Goal: Task Accomplishment & Management: Use online tool/utility

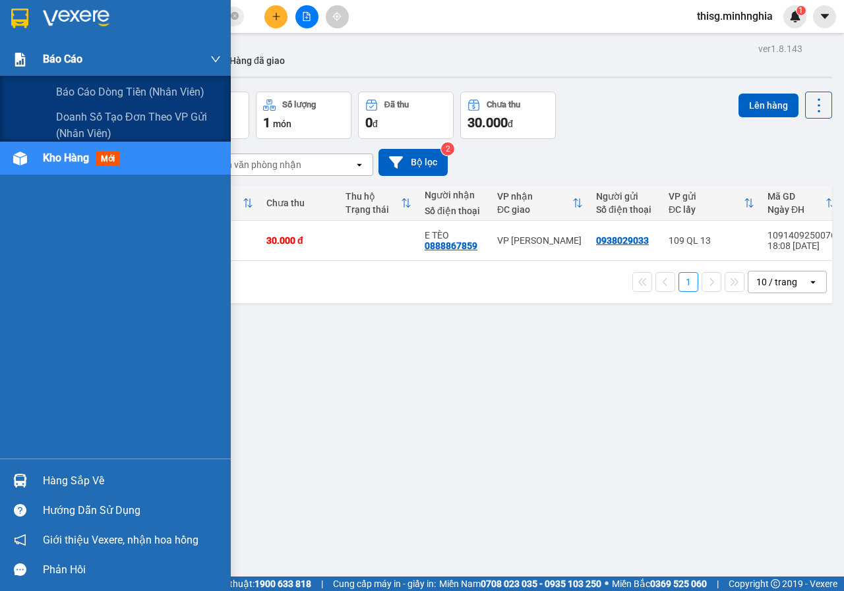
click at [19, 46] on div "Báo cáo" at bounding box center [115, 59] width 231 height 33
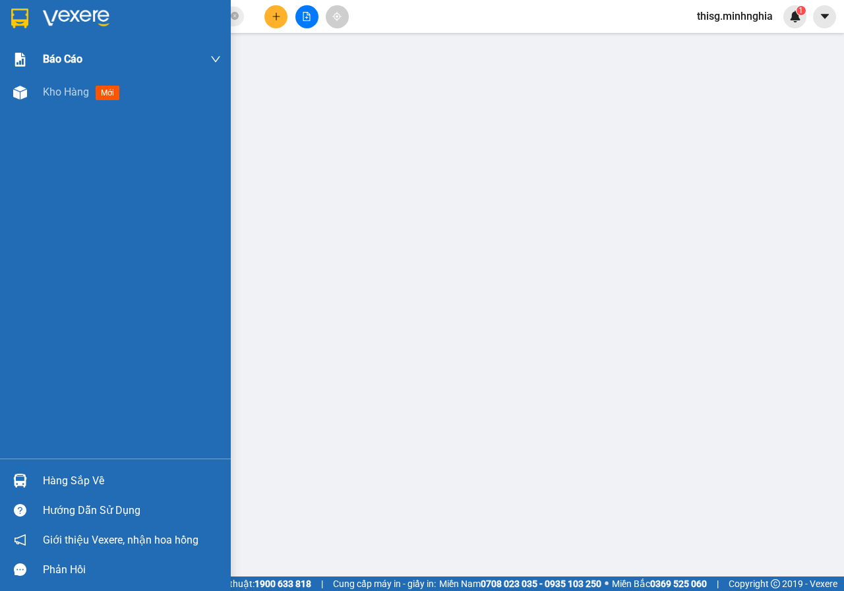
click at [80, 92] on span "Kho hàng" at bounding box center [66, 92] width 46 height 13
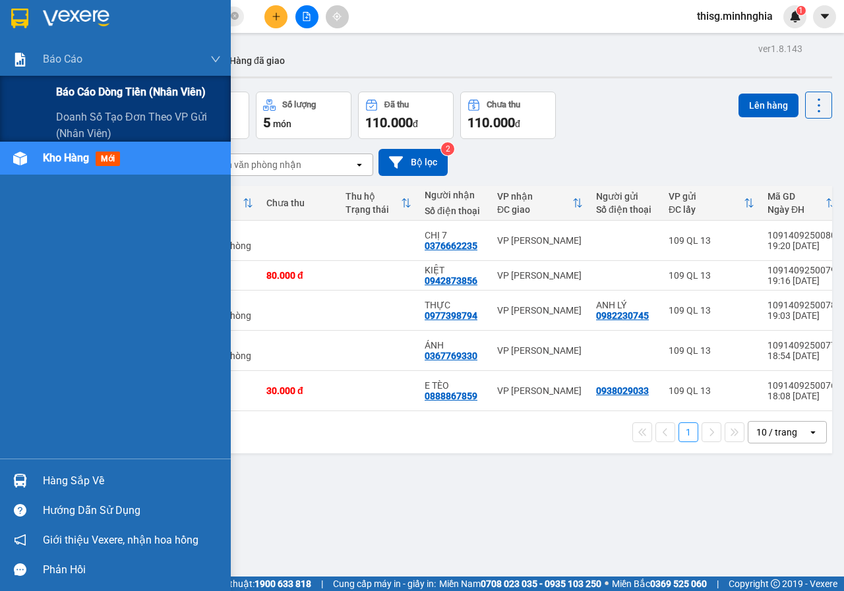
click at [58, 103] on div "Báo cáo dòng tiền (nhân viên)" at bounding box center [138, 92] width 165 height 33
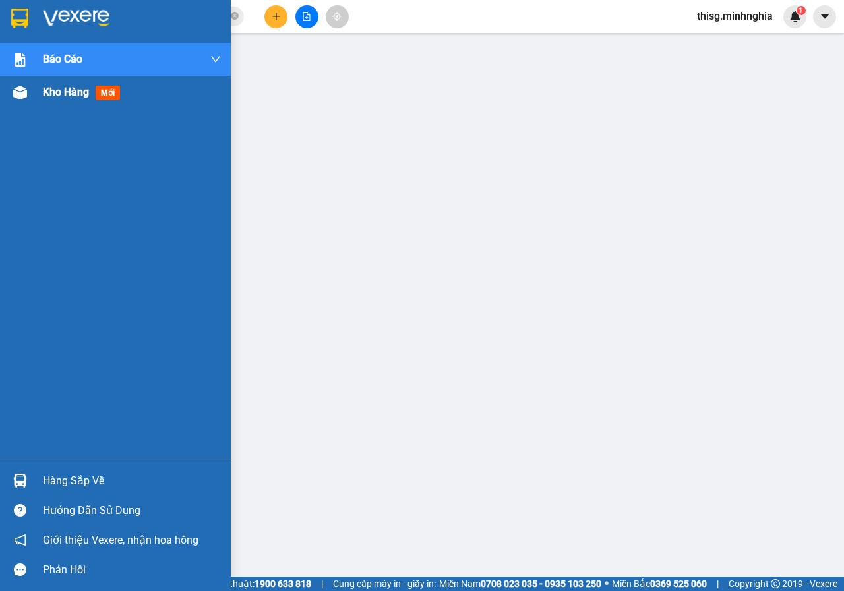
click at [69, 94] on span "Kho hàng" at bounding box center [66, 92] width 46 height 13
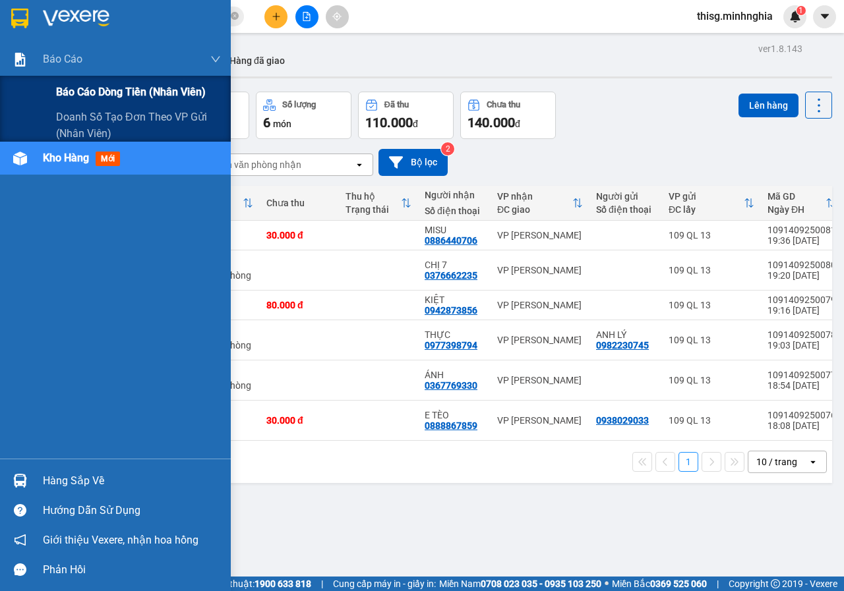
click at [81, 91] on span "Báo cáo dòng tiền (nhân viên)" at bounding box center [131, 92] width 150 height 16
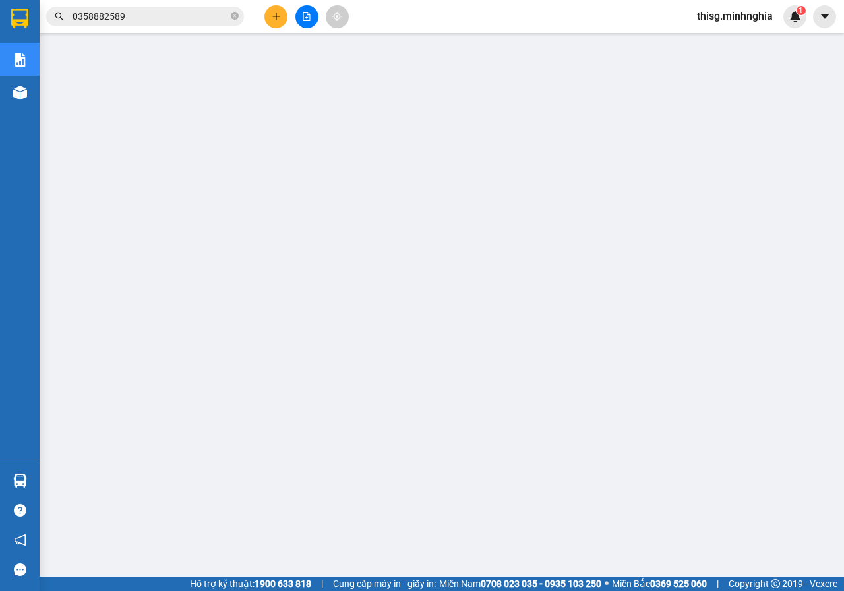
click at [281, 20] on button at bounding box center [275, 16] width 23 height 23
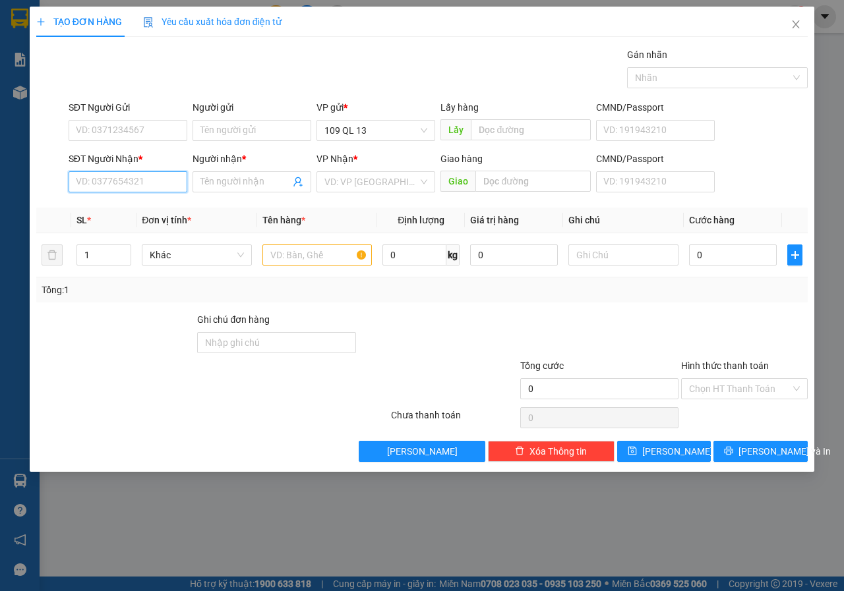
click at [161, 189] on input "SĐT Người Nhận *" at bounding box center [128, 181] width 119 height 21
click at [160, 189] on input "660" at bounding box center [128, 181] width 119 height 21
click at [157, 208] on div "0903349060 - PHƯỢNG" at bounding box center [127, 208] width 103 height 15
type input "0903349060"
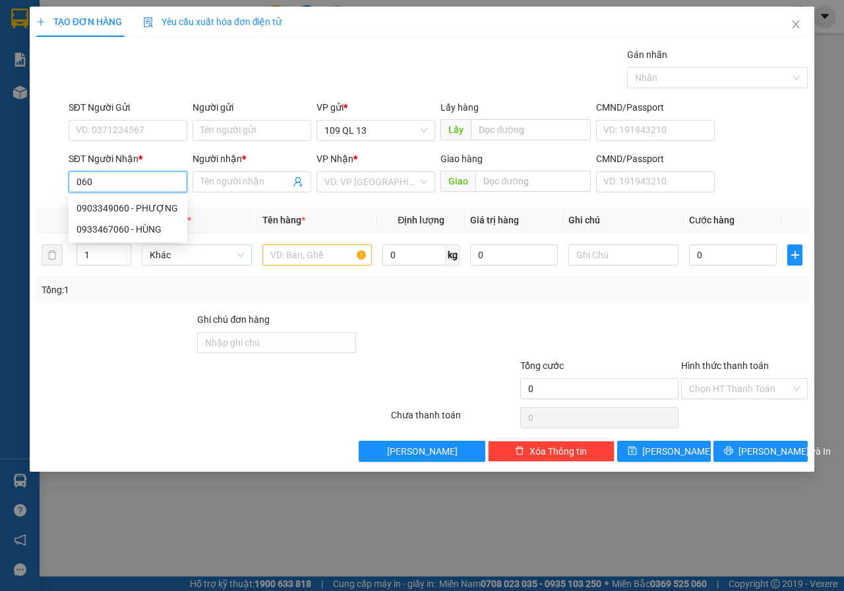
type input "PHƯỢNG"
type input "0903349060"
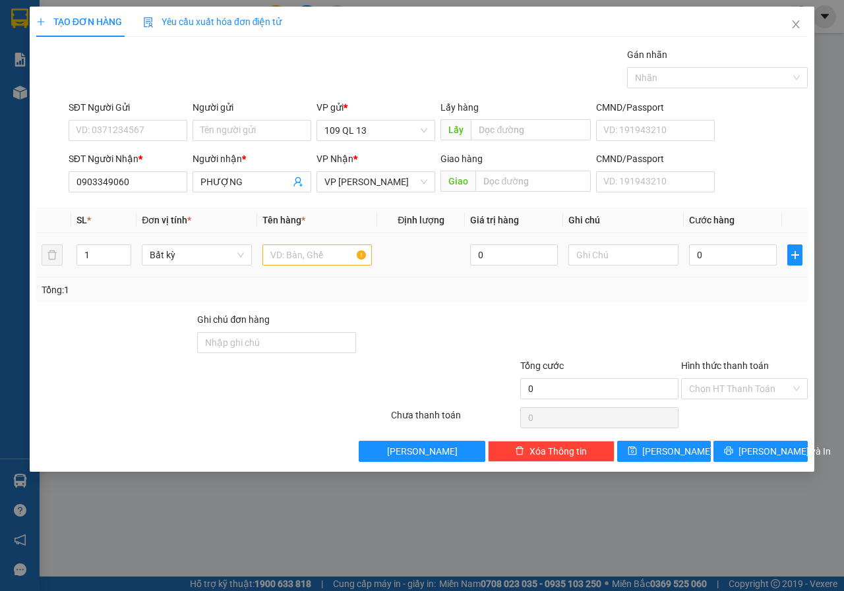
click at [344, 267] on div at bounding box center [317, 255] width 110 height 26
click at [340, 257] on input "text" at bounding box center [317, 255] width 110 height 21
click at [632, 251] on input "text" at bounding box center [623, 255] width 110 height 21
type input "1 THX KO"
click at [769, 387] on input "Hình thức thanh toán" at bounding box center [740, 389] width 102 height 20
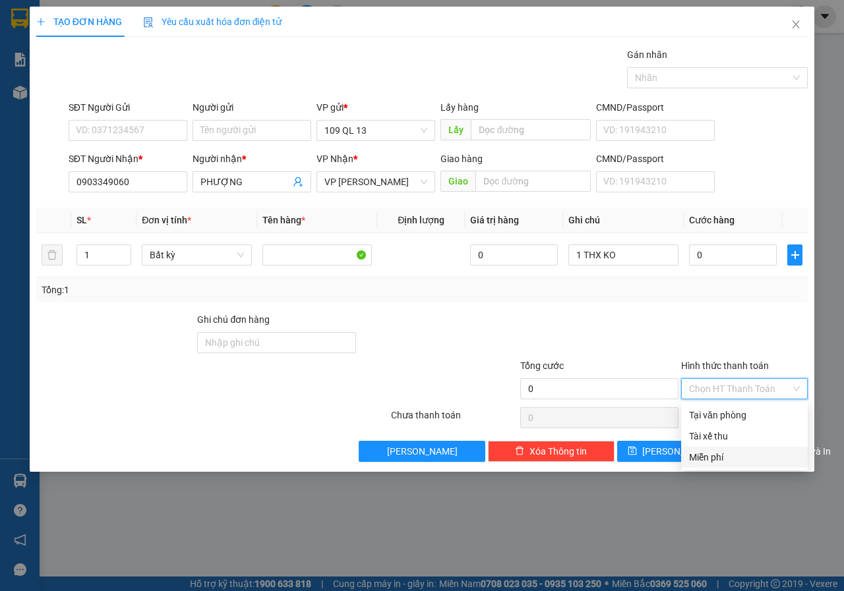
click at [742, 453] on div "Miễn phí" at bounding box center [744, 457] width 111 height 15
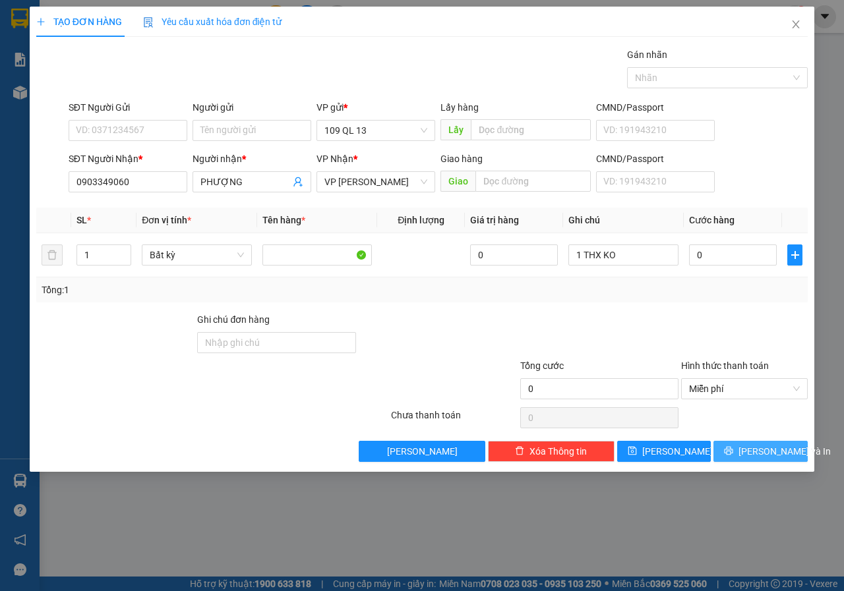
click at [755, 452] on span "[PERSON_NAME] và In" at bounding box center [784, 451] width 92 height 15
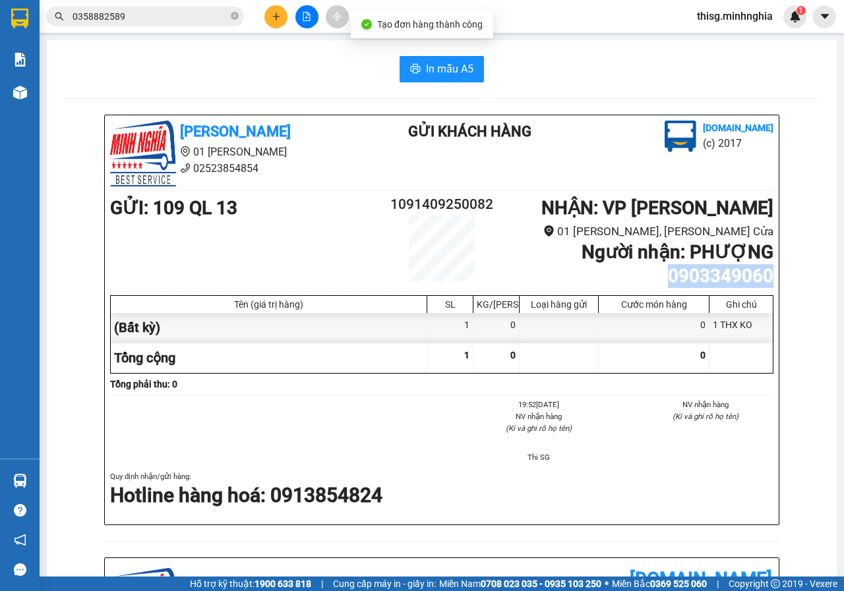
drag, startPoint x: 655, startPoint y: 280, endPoint x: 802, endPoint y: 279, distance: 147.6
click at [802, 279] on div "[PERSON_NAME] 01 Đinh Tiên Hoàng 02523854854 Gửi khách hàng [DOMAIN_NAME] (c) 2…" at bounding box center [442, 569] width 758 height 909
copy b "0903349060"
click at [143, 21] on input "0358882589" at bounding box center [151, 16] width 156 height 15
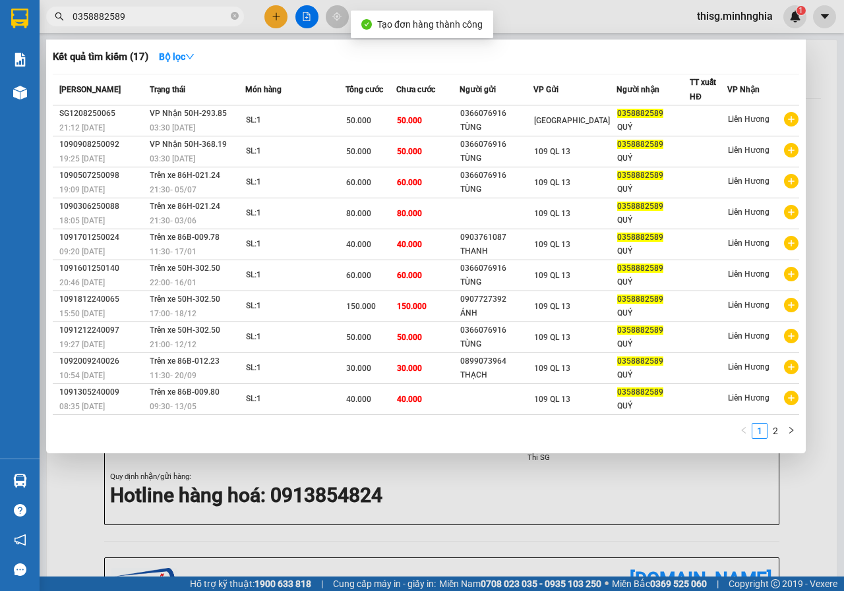
paste input "903349060"
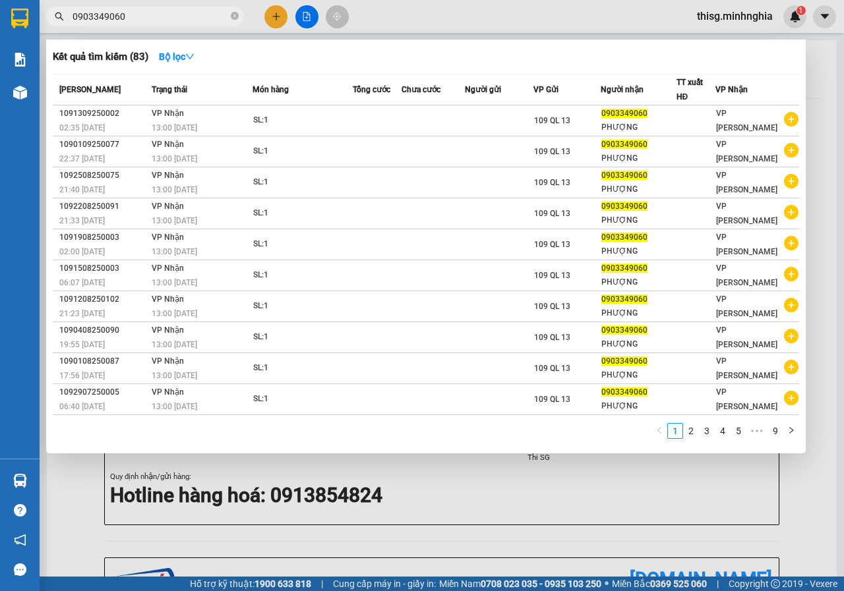
click at [429, 477] on div at bounding box center [422, 295] width 844 height 591
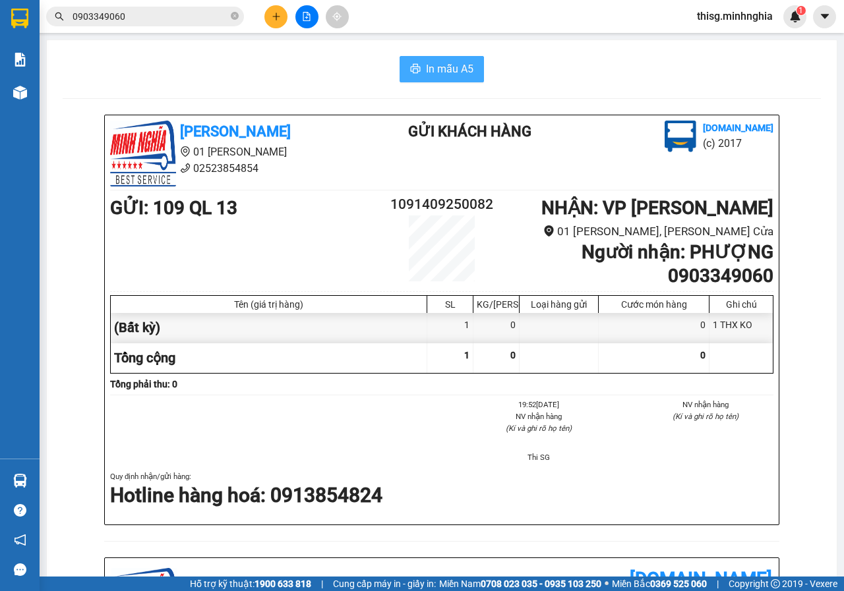
click at [426, 73] on span "In mẫu A5" at bounding box center [449, 69] width 47 height 16
click at [437, 63] on span "In mẫu A5" at bounding box center [449, 69] width 47 height 16
click at [140, 12] on input "0903349060" at bounding box center [151, 16] width 156 height 15
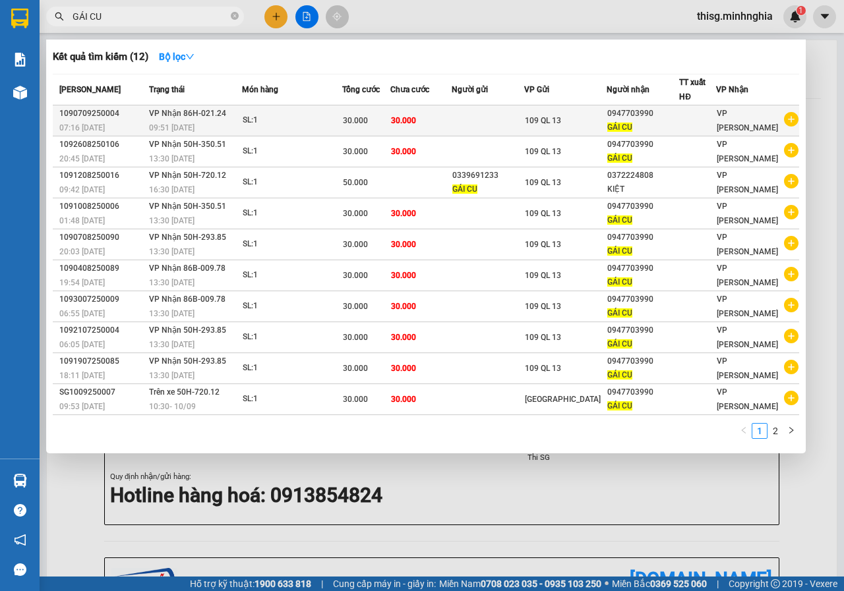
type input "GÁI CU"
click at [335, 122] on div "SL: 1" at bounding box center [292, 120] width 99 height 15
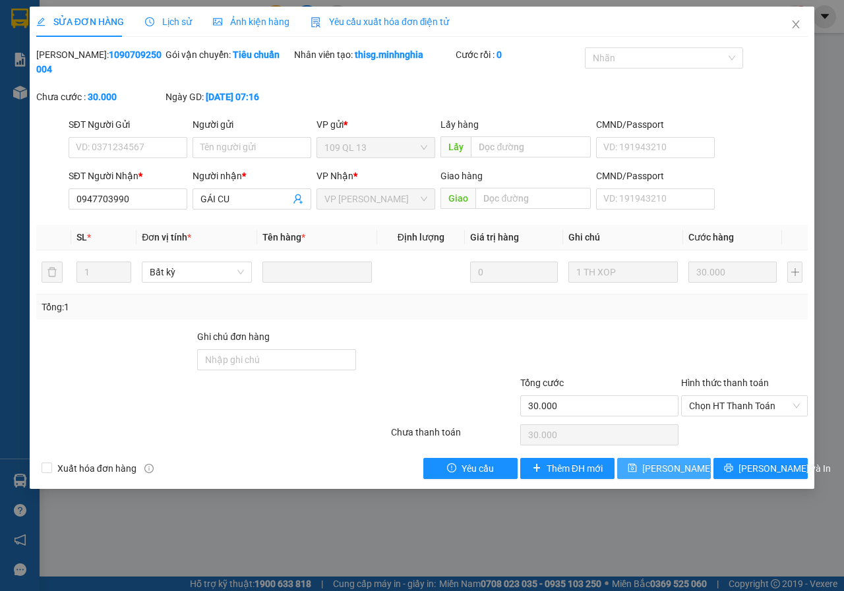
click at [651, 473] on span "[PERSON_NAME] thay đổi" at bounding box center [694, 468] width 105 height 15
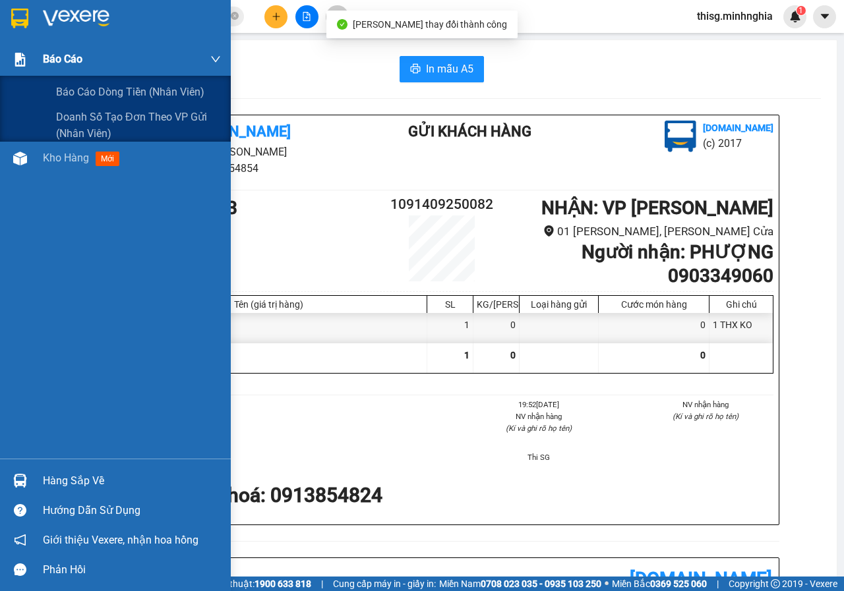
click at [36, 71] on div "Báo cáo" at bounding box center [115, 59] width 231 height 33
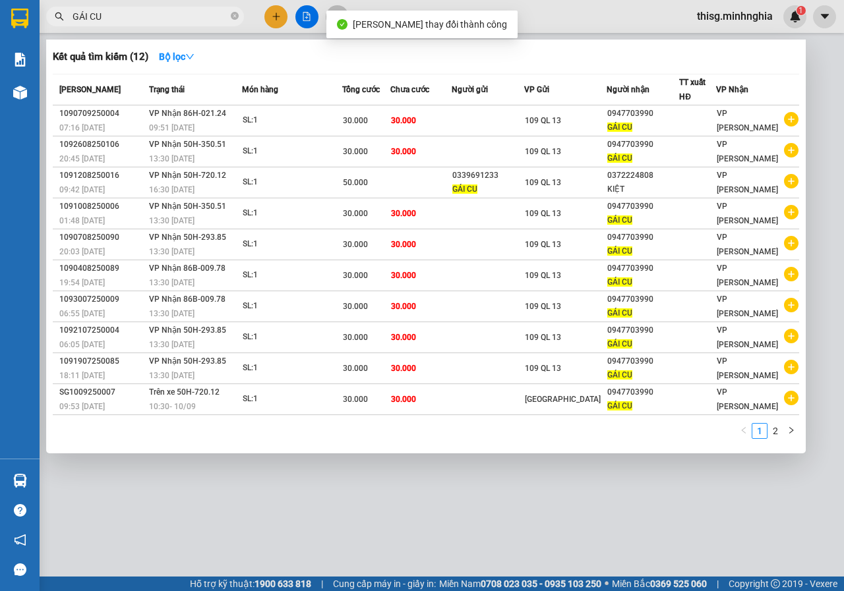
click at [173, 22] on input "GÁI CU" at bounding box center [151, 16] width 156 height 15
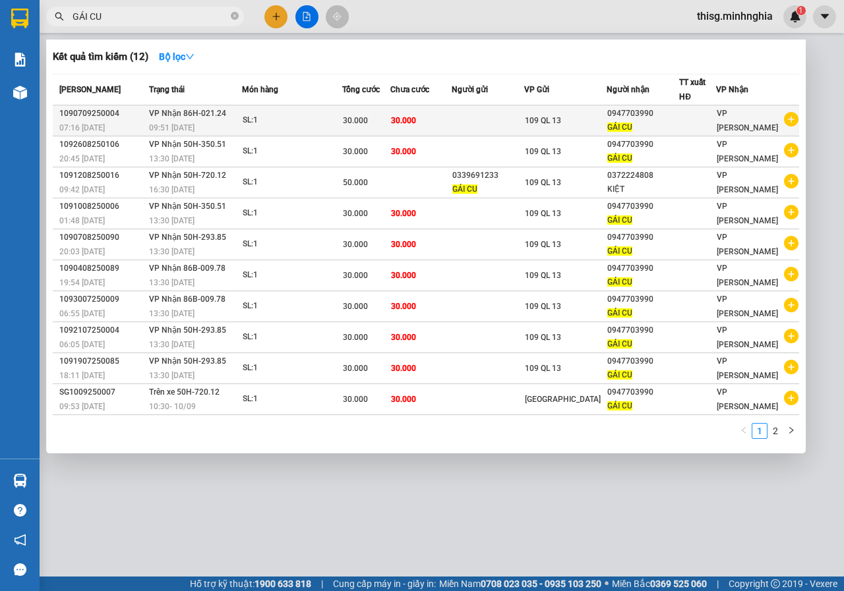
click at [561, 118] on span "109 QL 13" at bounding box center [543, 120] width 36 height 9
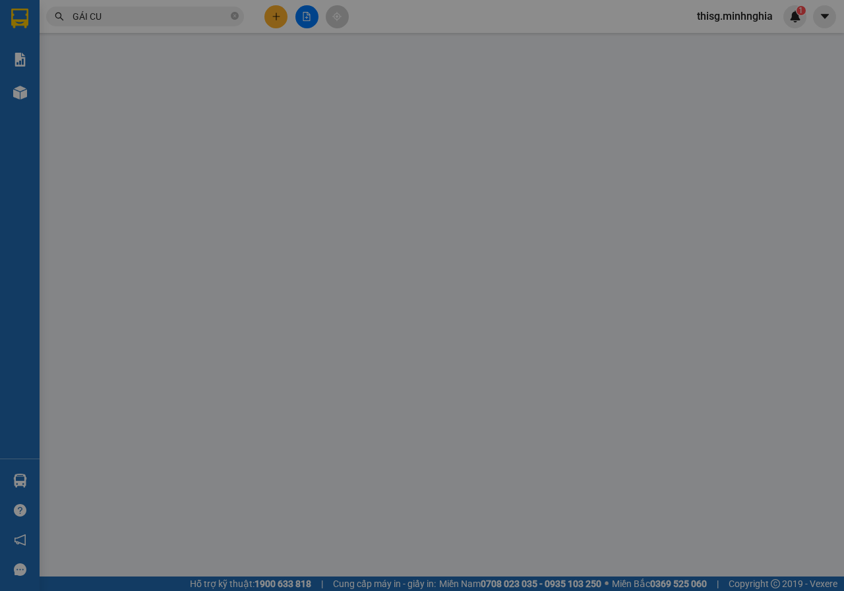
type input "0947703990"
type input "30.000"
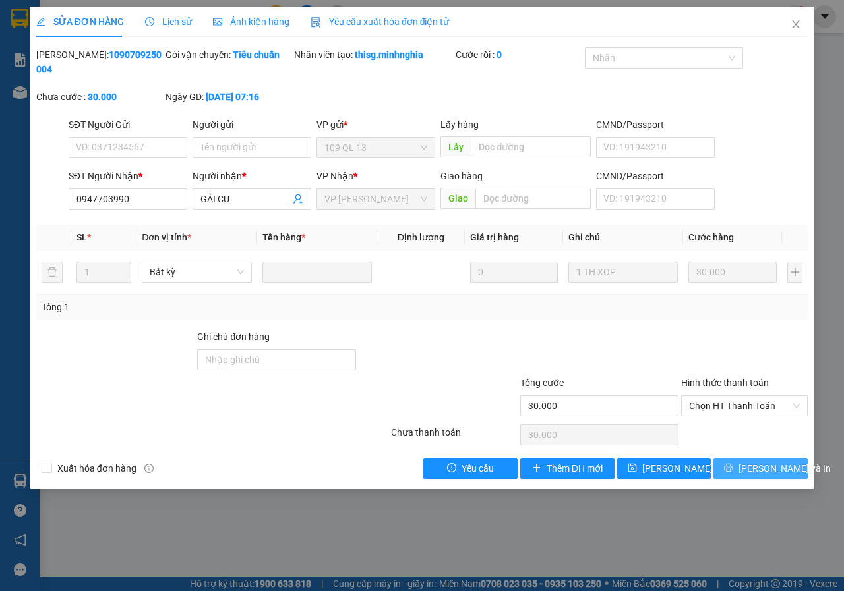
click at [751, 472] on span "[PERSON_NAME] và In" at bounding box center [784, 468] width 92 height 15
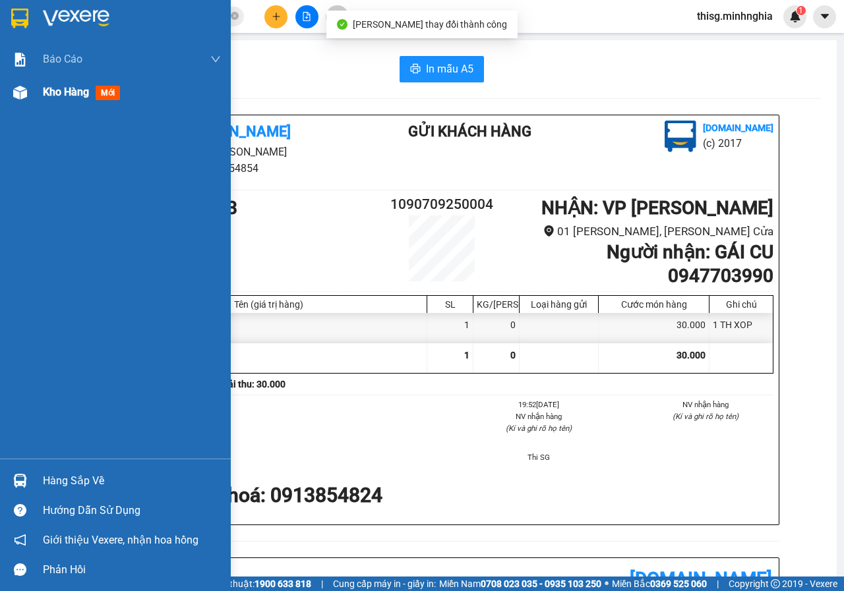
click at [17, 103] on div at bounding box center [20, 92] width 23 height 23
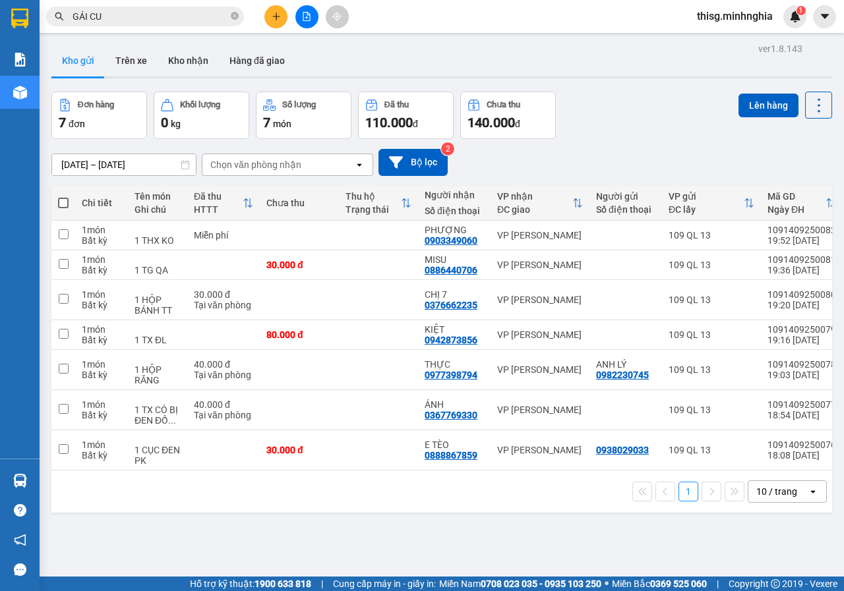
click at [166, 18] on input "GÁI CU" at bounding box center [151, 16] width 156 height 15
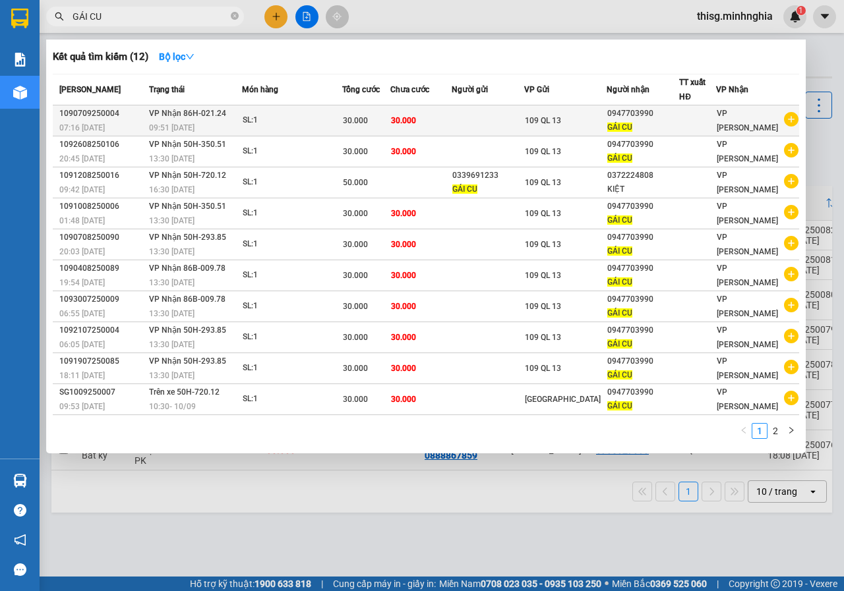
click at [416, 125] on span "30.000" at bounding box center [403, 120] width 25 height 11
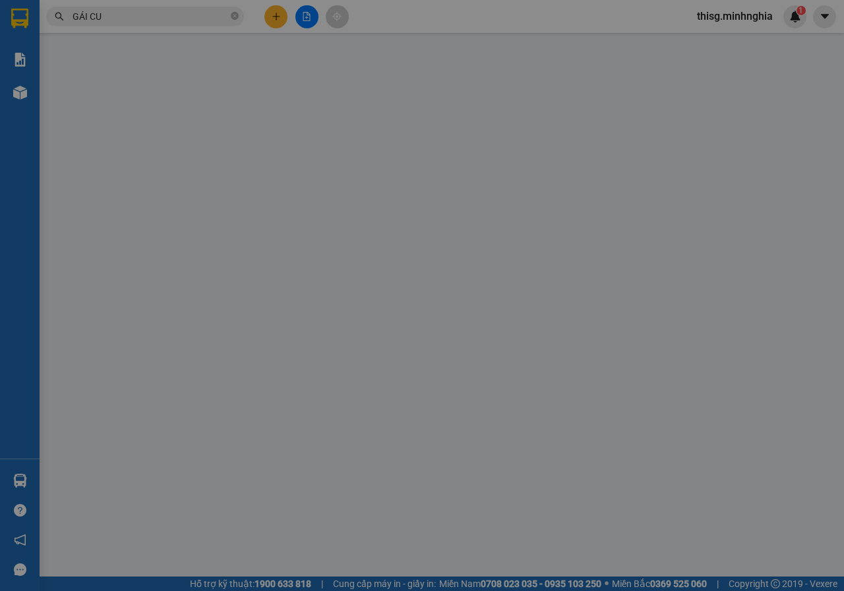
type input "0947703990"
type input "30.000"
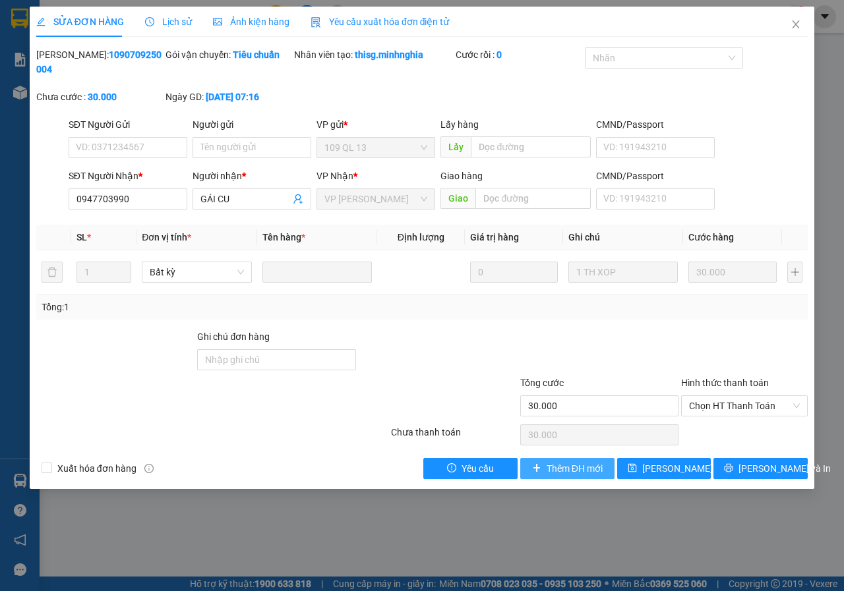
click at [579, 475] on span "Thêm ĐH mới" at bounding box center [574, 468] width 56 height 15
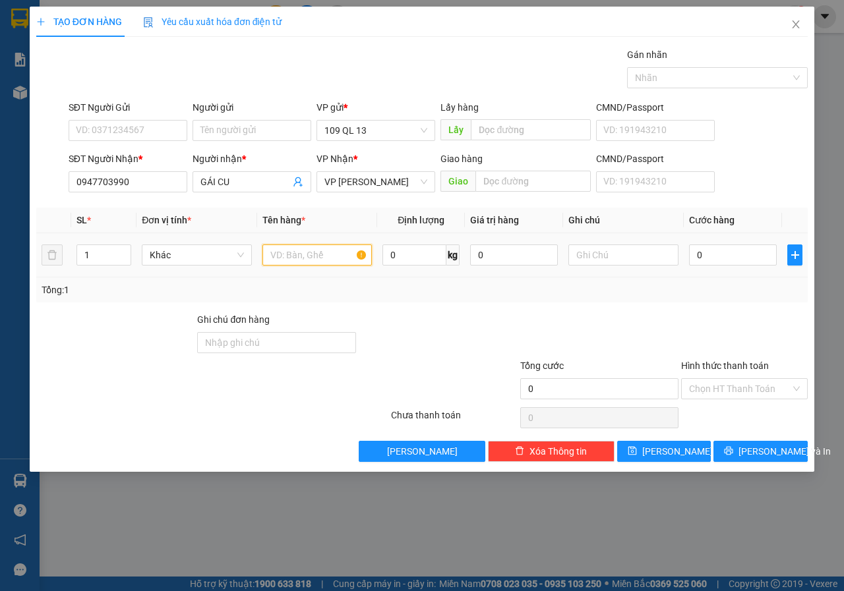
click at [332, 260] on input "text" at bounding box center [317, 255] width 110 height 21
click at [612, 264] on input "text" at bounding box center [623, 255] width 110 height 21
type input "1 THX KO"
type input "3"
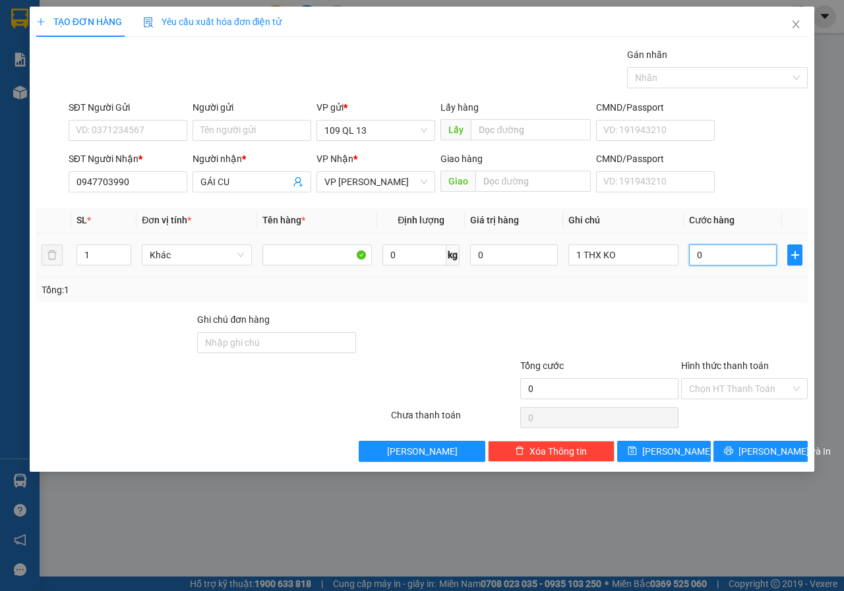
type input "3"
type input "30"
type input "30.000"
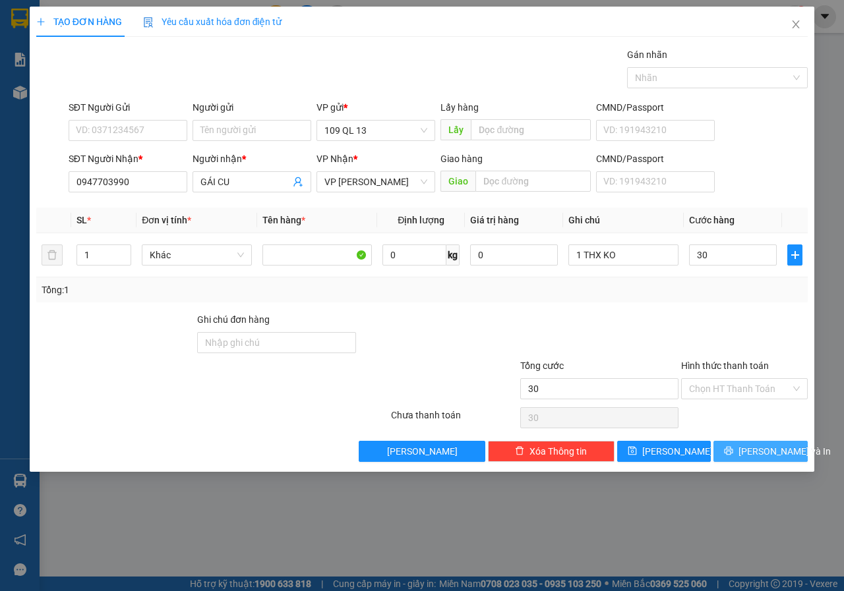
type input "30.000"
click at [774, 448] on span "[PERSON_NAME] và In" at bounding box center [784, 451] width 92 height 15
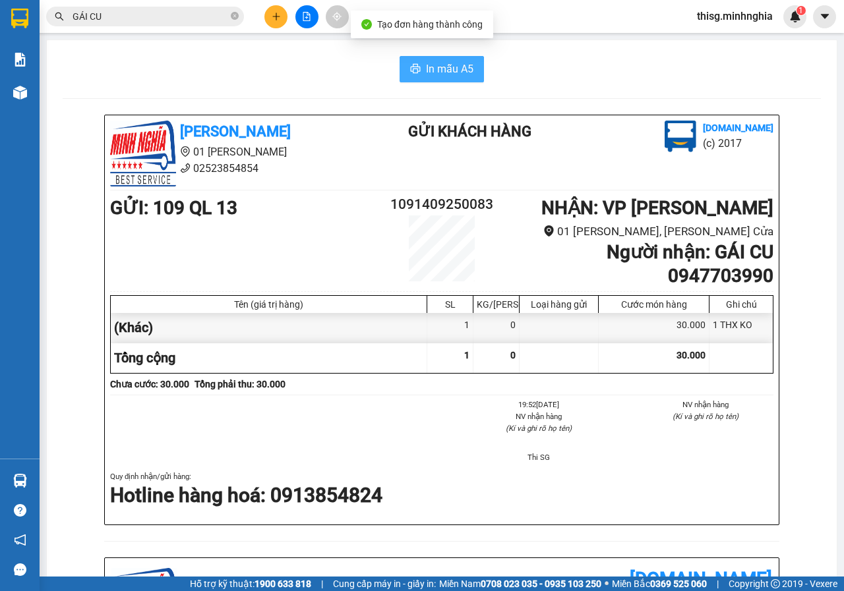
click at [434, 61] on span "In mẫu A5" at bounding box center [449, 69] width 47 height 16
click at [266, 18] on button at bounding box center [275, 16] width 23 height 23
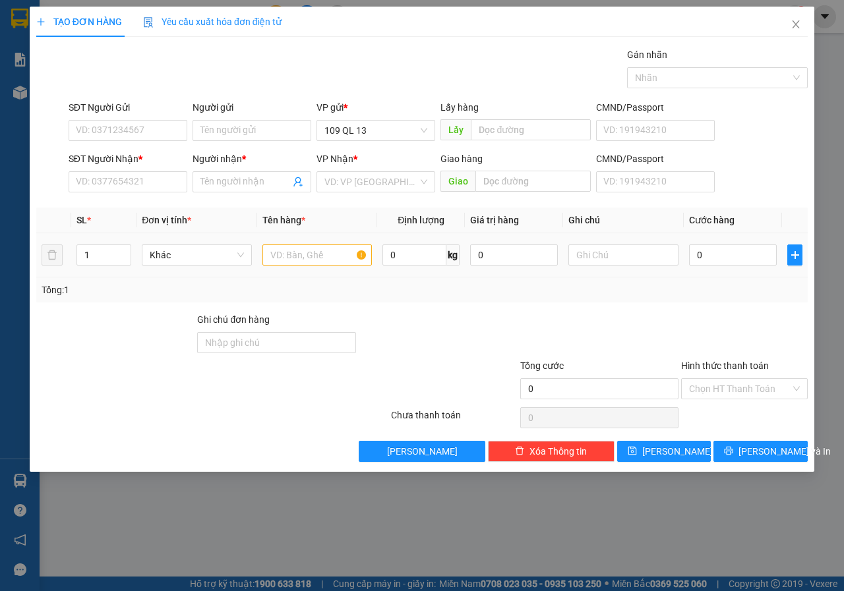
click at [314, 276] on td at bounding box center [317, 255] width 121 height 44
click at [303, 255] on input "text" at bounding box center [317, 255] width 110 height 21
drag, startPoint x: 793, startPoint y: 19, endPoint x: 794, endPoint y: 26, distance: 6.7
click at [794, 19] on span "Close" at bounding box center [795, 25] width 37 height 37
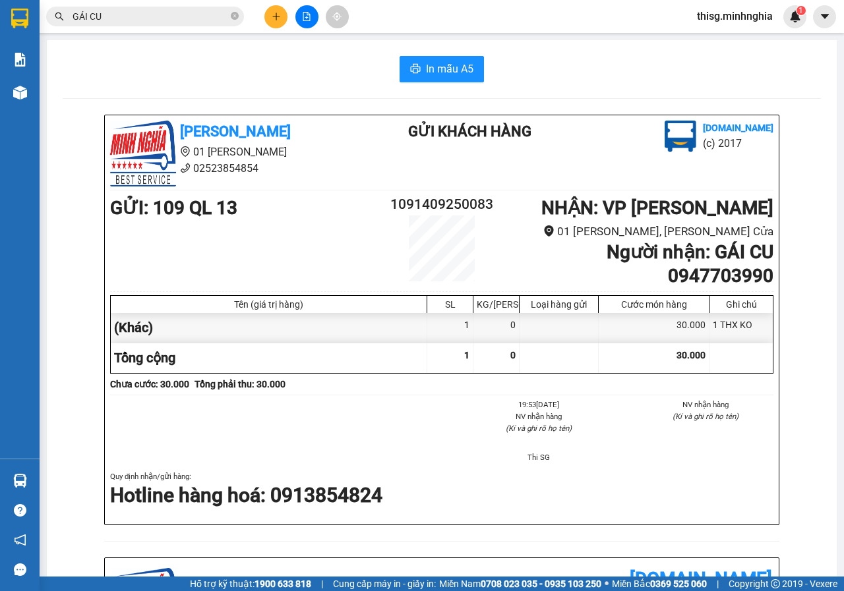
click at [281, 20] on button at bounding box center [275, 16] width 23 height 23
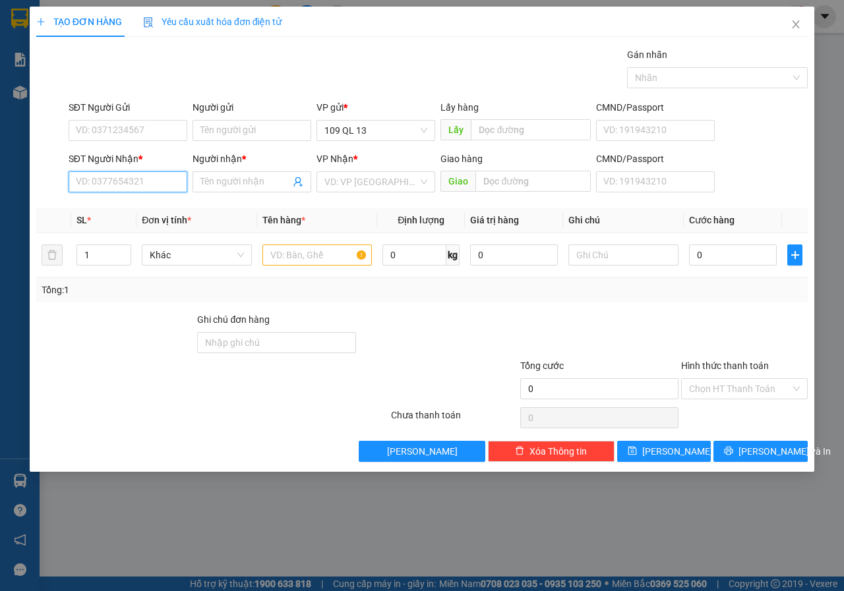
click at [142, 180] on input "SĐT Người Nhận *" at bounding box center [128, 181] width 119 height 21
click at [136, 202] on div "0942873856 - KIỆT" at bounding box center [127, 208] width 103 height 15
type input "0942873856"
type input "KIỆT"
type input "0942873856"
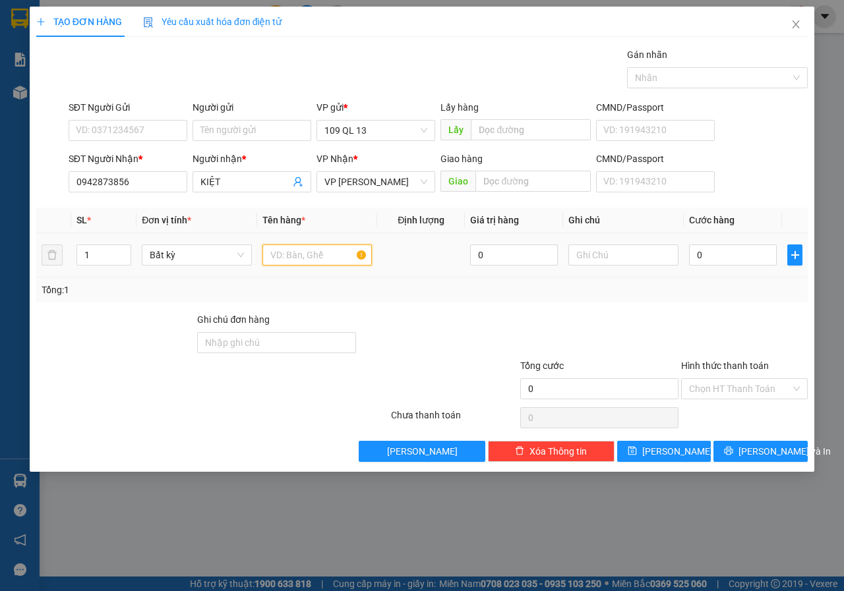
click at [292, 248] on input "text" at bounding box center [317, 255] width 110 height 21
type input "1 THG ĐL"
type input "8"
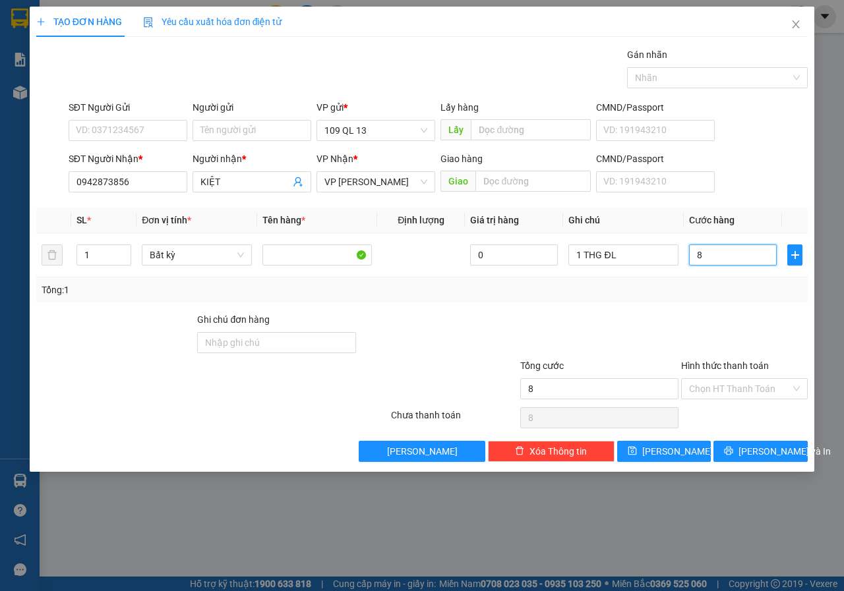
type input "80"
type input "80.000"
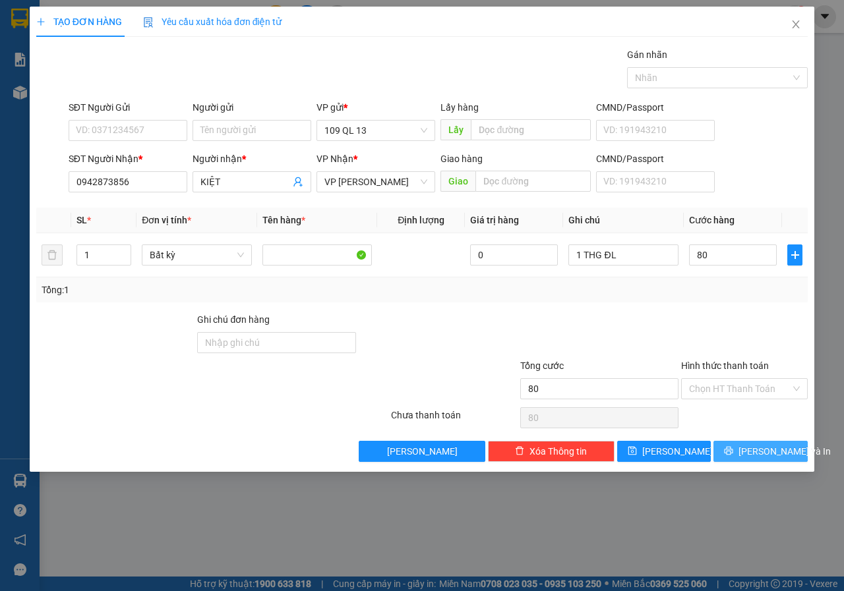
type input "80.000"
click at [733, 452] on icon "printer" at bounding box center [728, 450] width 9 height 9
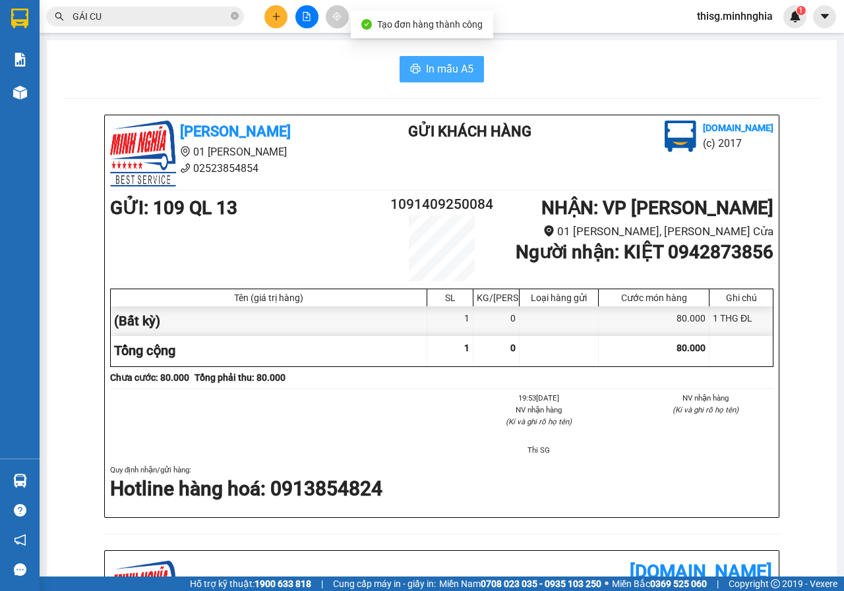
click at [457, 74] on span "In mẫu A5" at bounding box center [449, 69] width 47 height 16
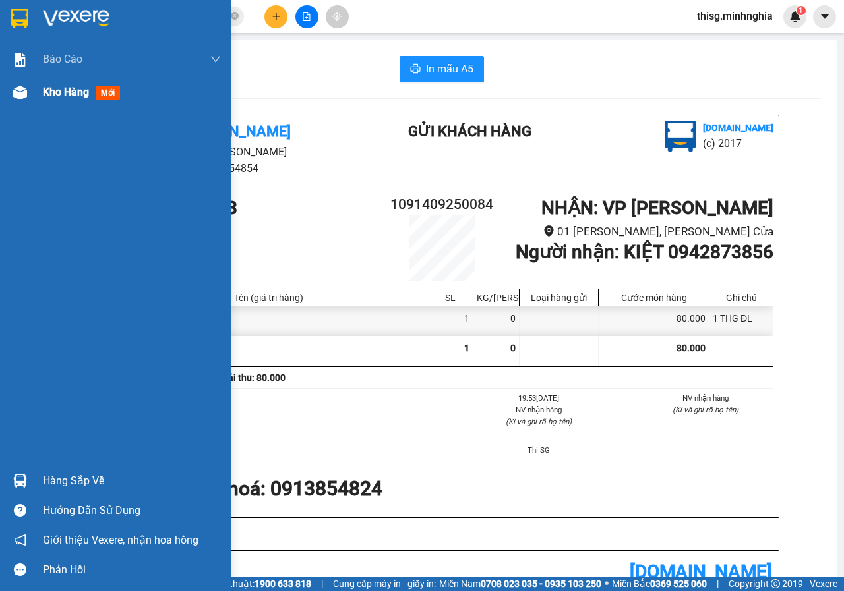
click at [21, 94] on img at bounding box center [20, 93] width 14 height 14
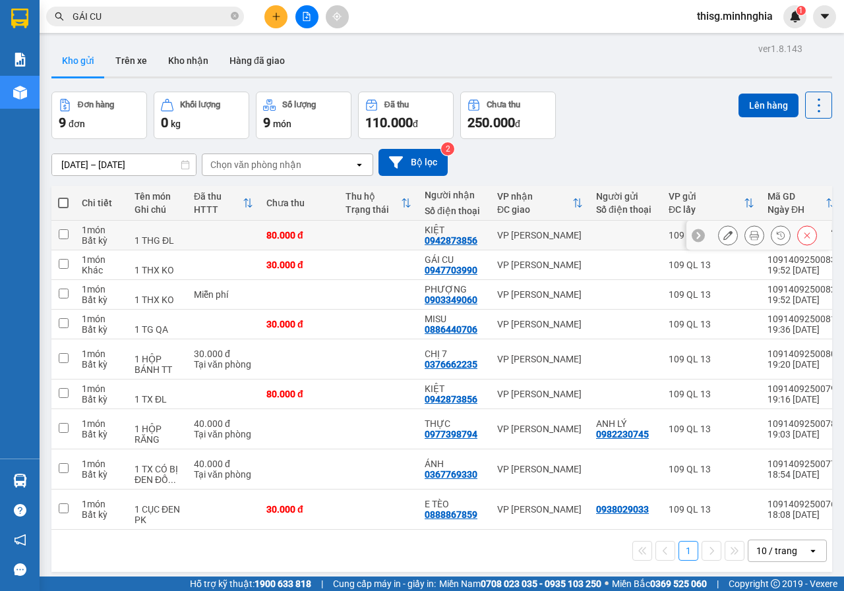
click at [723, 237] on icon at bounding box center [727, 235] width 9 height 9
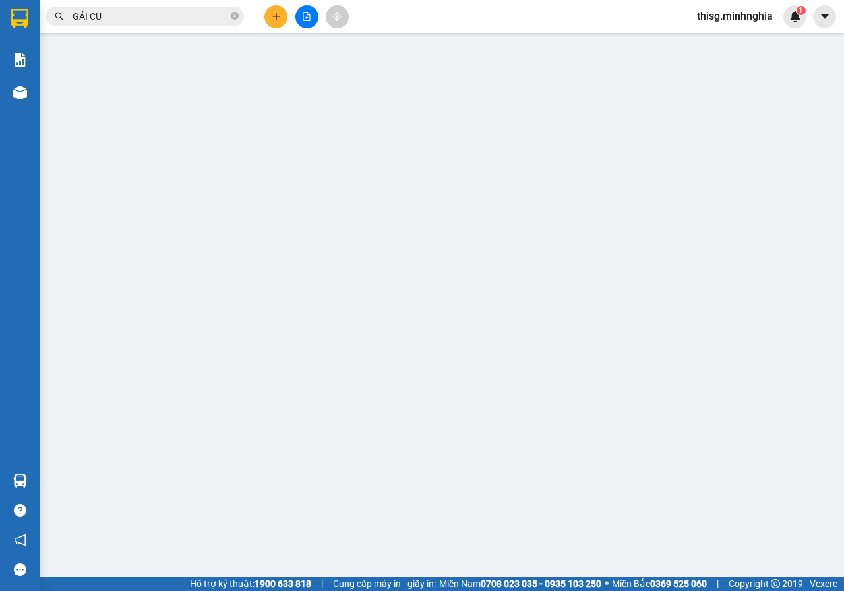
type input "0942873856"
type input "80.000"
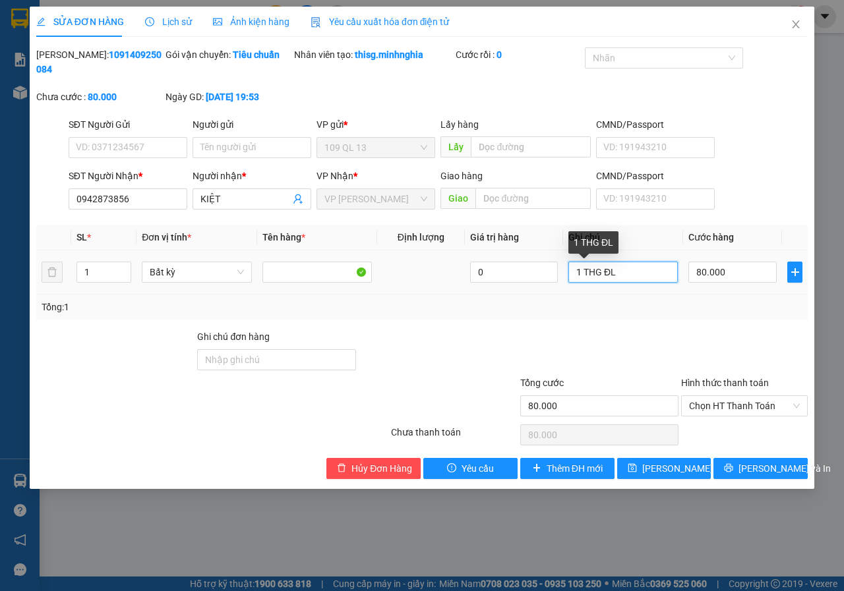
drag, startPoint x: 599, startPoint y: 271, endPoint x: 742, endPoint y: 256, distance: 143.8
click at [600, 271] on input "1 THG ĐL" at bounding box center [622, 272] width 109 height 21
type input "1 THX ĐL"
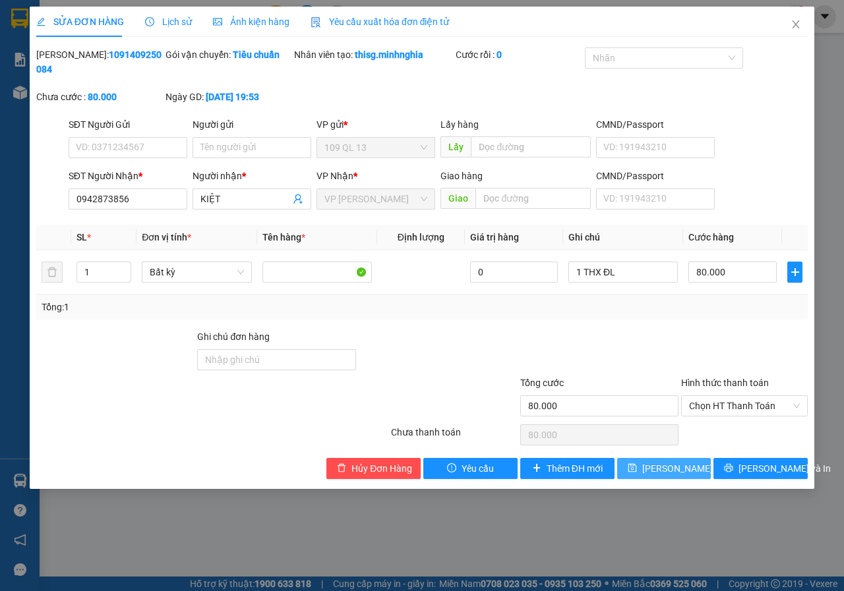
click at [677, 466] on span "[PERSON_NAME] thay đổi" at bounding box center [694, 468] width 105 height 15
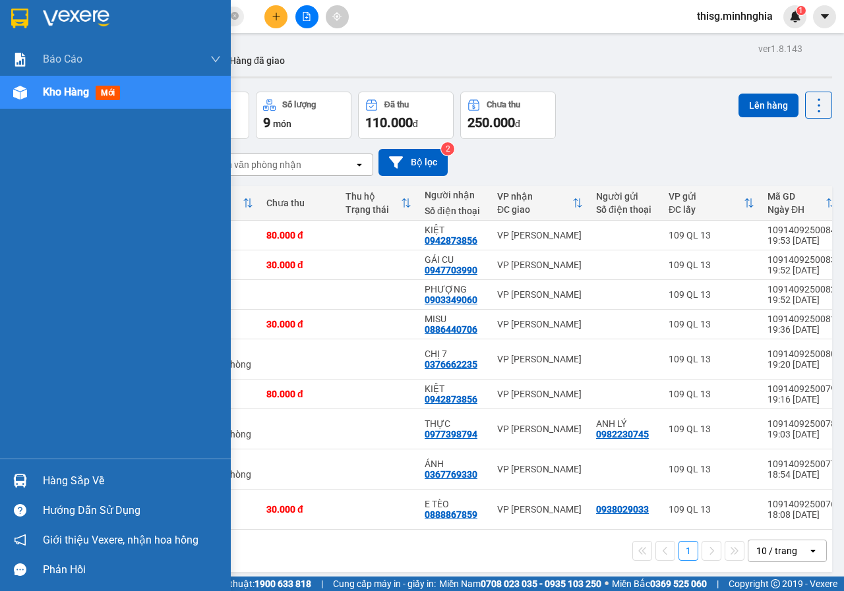
click at [14, 100] on div at bounding box center [20, 92] width 23 height 23
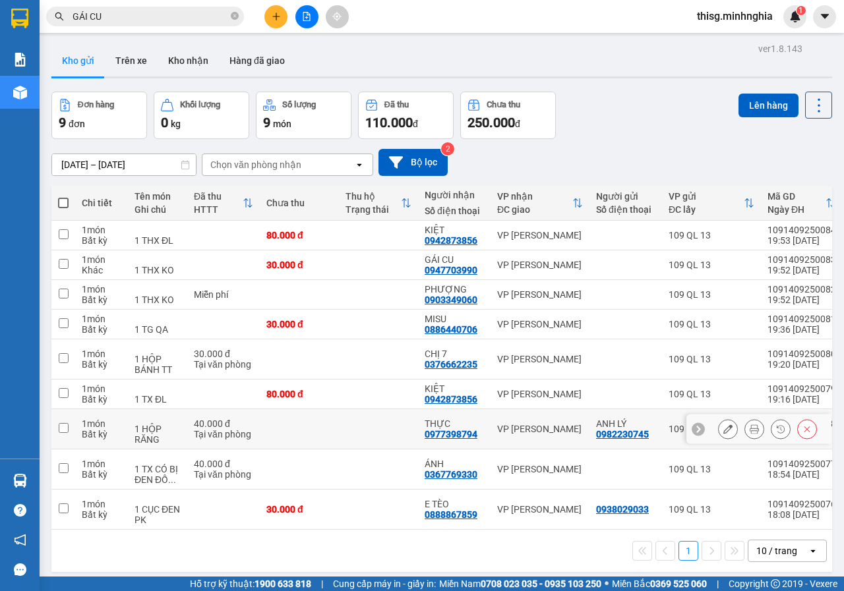
click at [546, 430] on div "VP [PERSON_NAME]" at bounding box center [540, 429] width 86 height 11
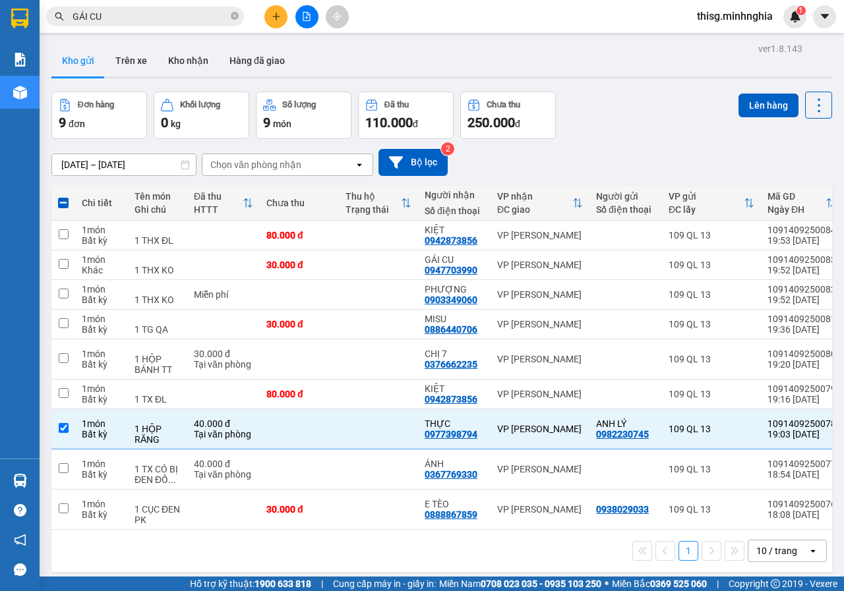
click at [741, 90] on div "ver 1.8.143 Kho gửi Trên xe Kho nhận Hàng đã giao Đơn hàng 9 đơn Khối lượng 0 k…" at bounding box center [441, 335] width 791 height 591
drag, startPoint x: 187, startPoint y: 424, endPoint x: 187, endPoint y: 409, distance: 15.2
click at [187, 424] on td "40.000 đ Tại văn phòng" at bounding box center [223, 429] width 73 height 40
checkbox input "false"
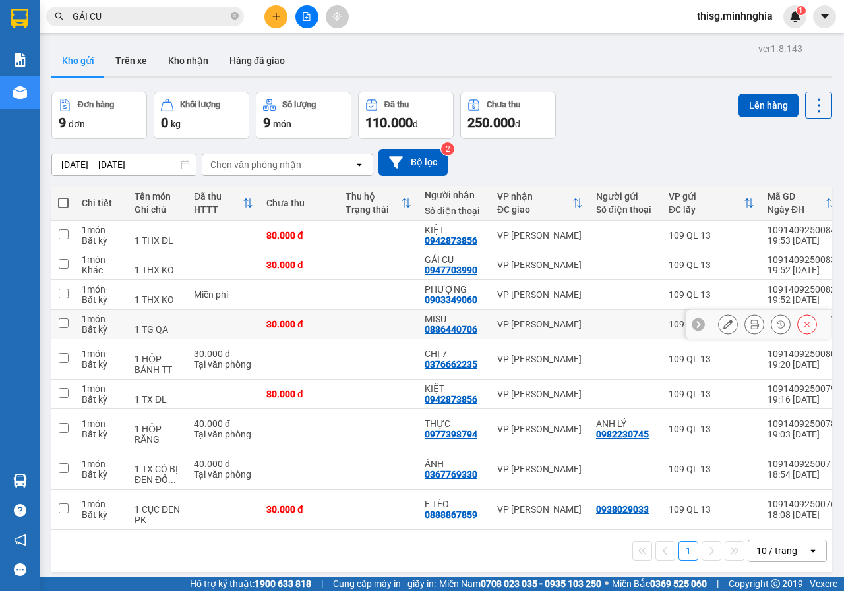
click at [165, 327] on div "1 TG QA" at bounding box center [157, 329] width 46 height 11
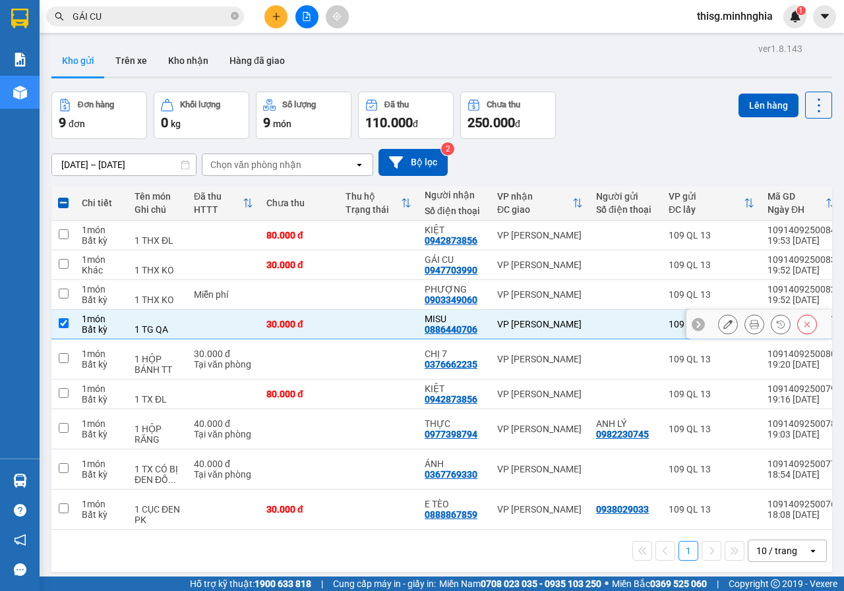
click at [175, 326] on div "1 TG QA" at bounding box center [157, 329] width 46 height 11
checkbox input "false"
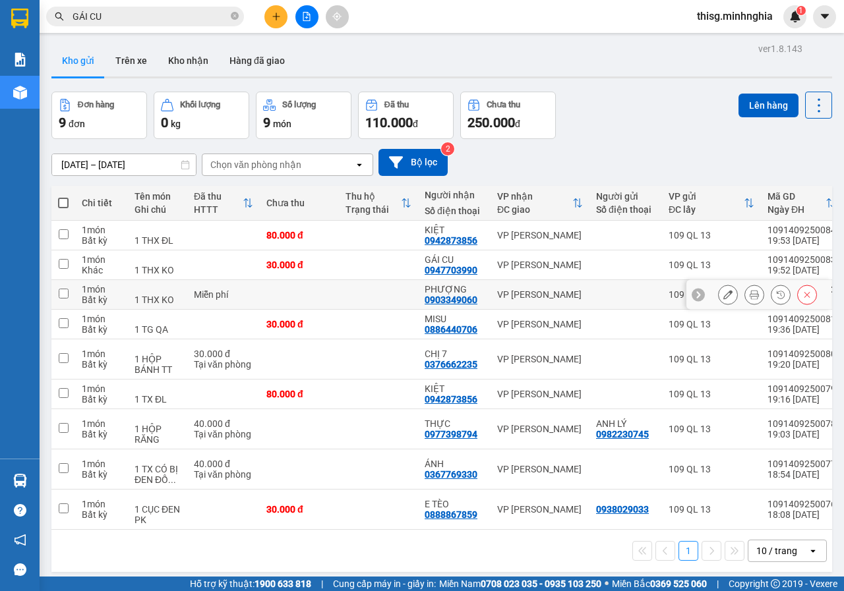
click at [171, 300] on div "1 THX KO" at bounding box center [157, 300] width 46 height 11
checkbox input "true"
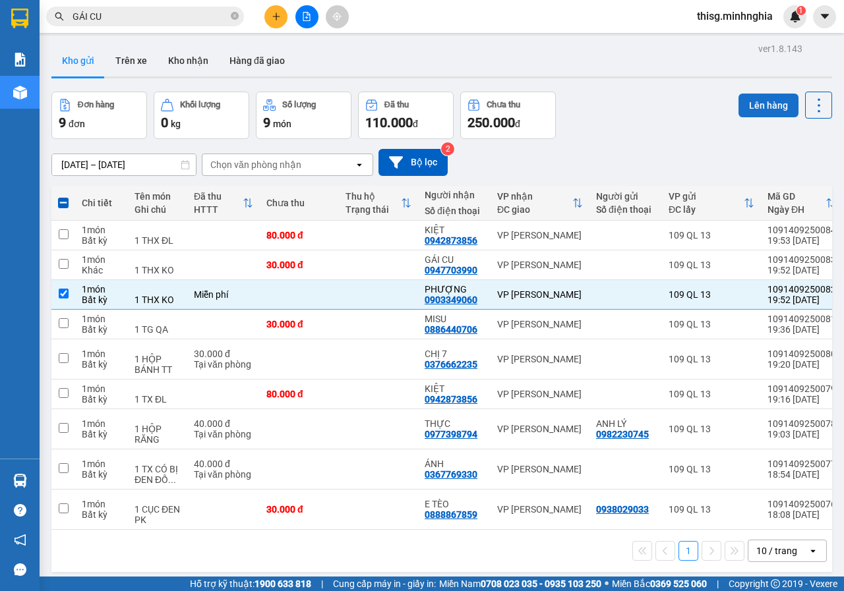
click at [765, 105] on button "Lên hàng" at bounding box center [768, 106] width 60 height 24
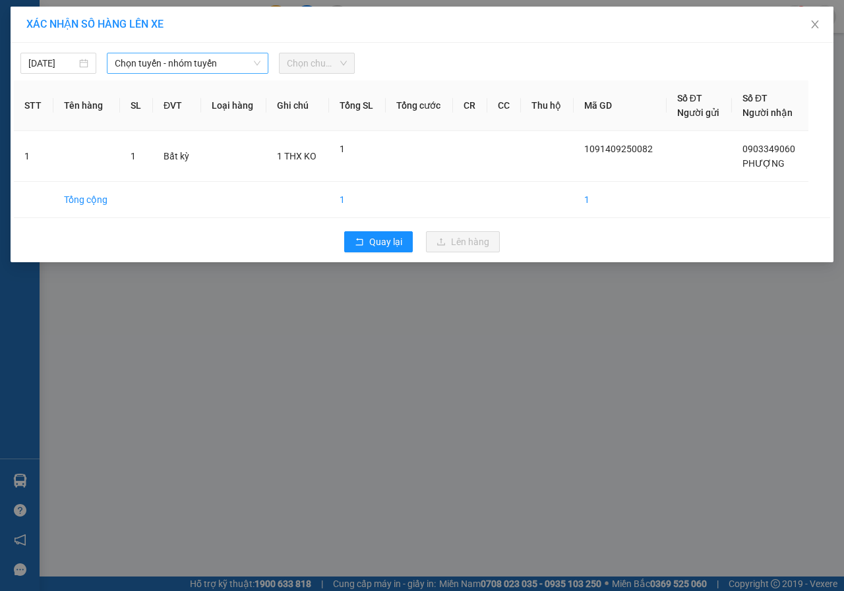
click at [196, 67] on span "Chọn tuyến - nhóm tuyến" at bounding box center [188, 63] width 146 height 20
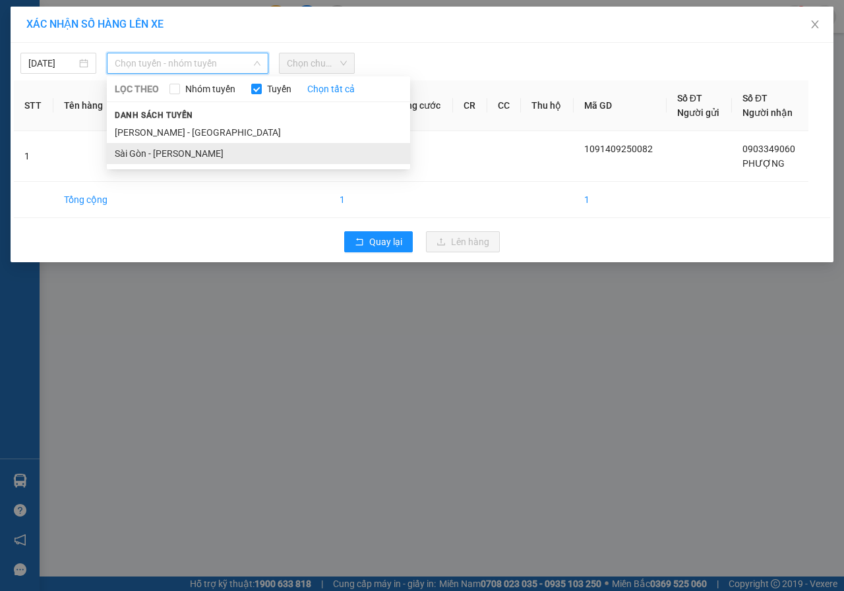
click at [190, 157] on li "Sài Gòn - [PERSON_NAME]" at bounding box center [258, 153] width 303 height 21
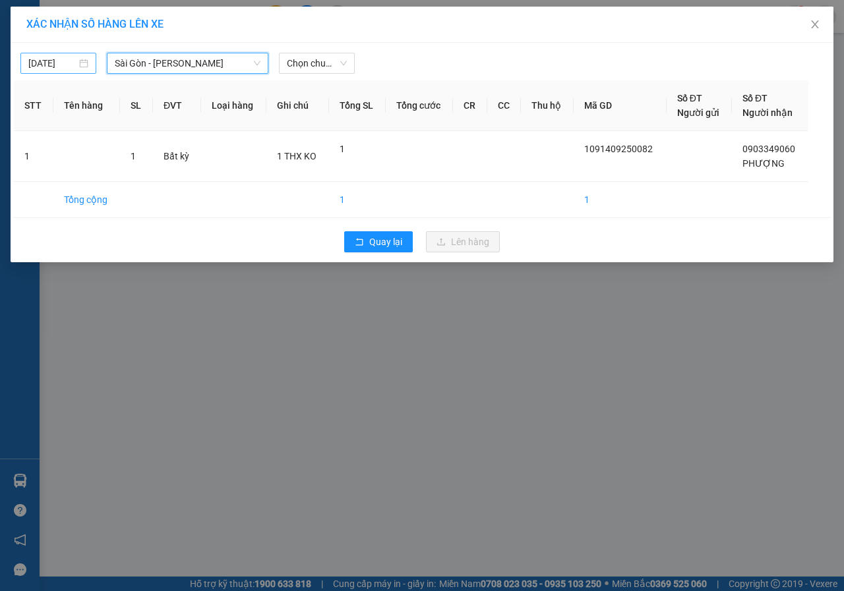
click at [53, 55] on div "[DATE]" at bounding box center [58, 63] width 76 height 21
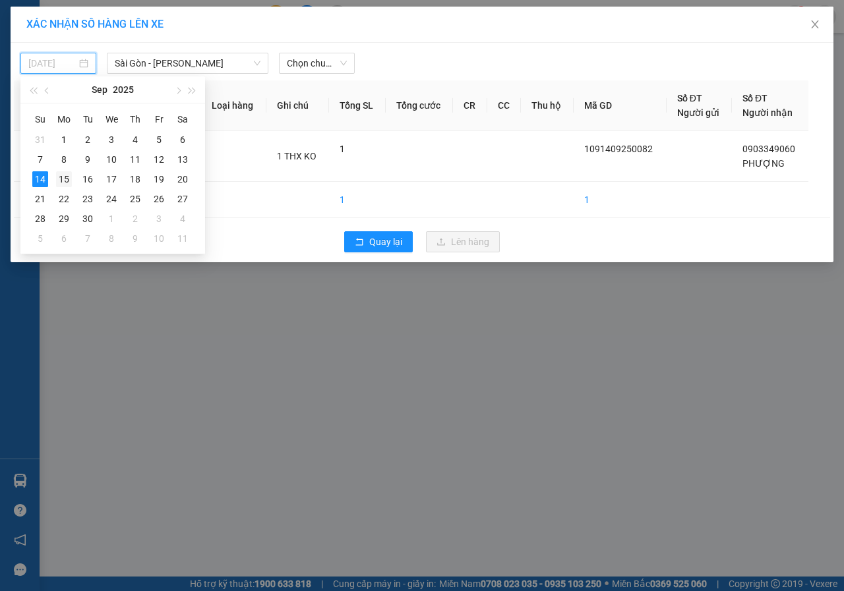
click at [71, 175] on div "15" at bounding box center [64, 179] width 16 height 16
type input "[DATE]"
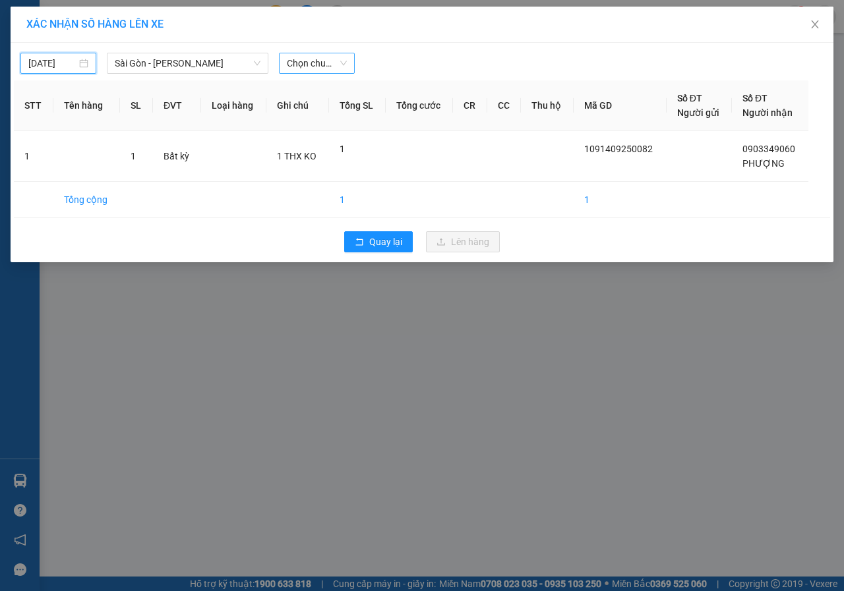
click at [304, 65] on span "Chọn chuyến" at bounding box center [317, 63] width 60 height 20
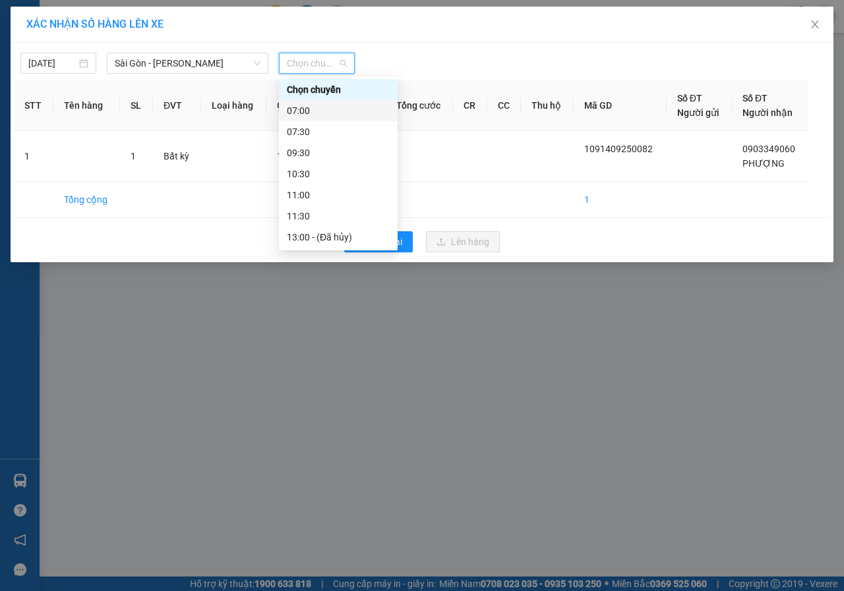
click at [320, 108] on div "07:00" at bounding box center [338, 110] width 103 height 15
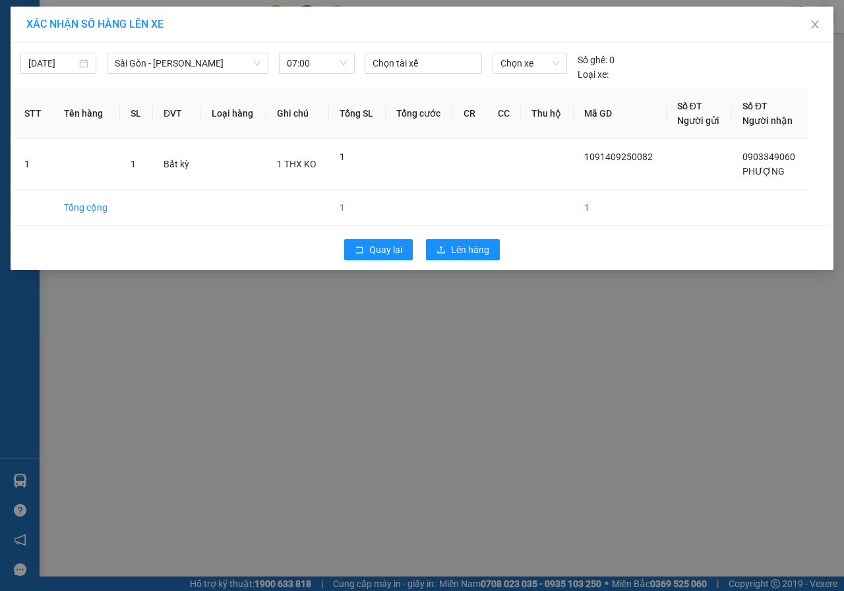
click at [454, 236] on div "Quay lại Lên hàng" at bounding box center [422, 250] width 816 height 34
click at [454, 241] on button "Lên hàng" at bounding box center [463, 249] width 74 height 21
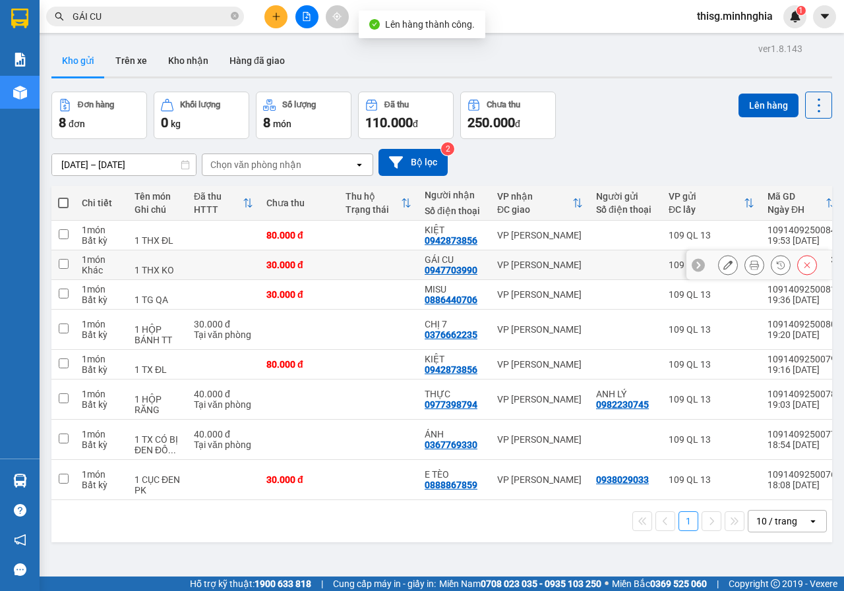
click at [323, 267] on div "30.000 đ" at bounding box center [299, 265] width 66 height 11
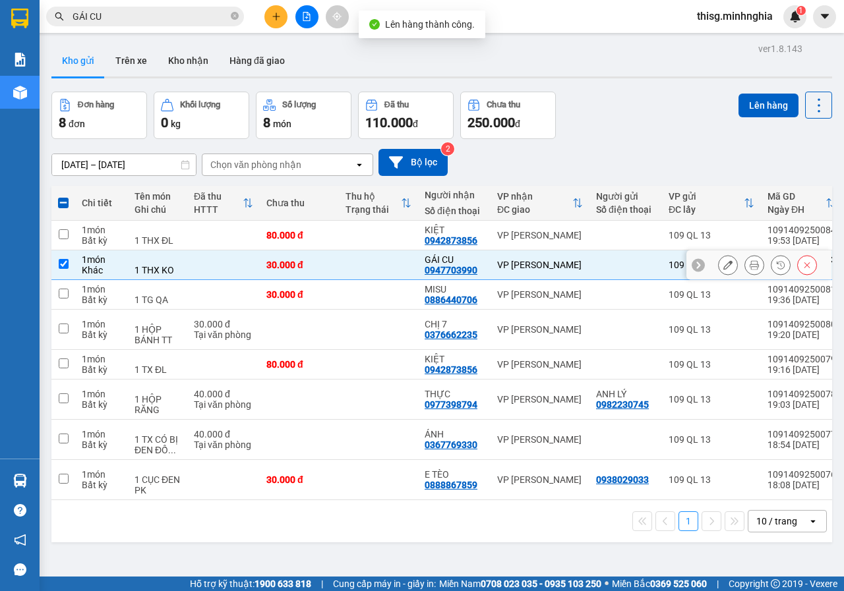
click at [328, 274] on td "30.000 đ" at bounding box center [299, 265] width 79 height 30
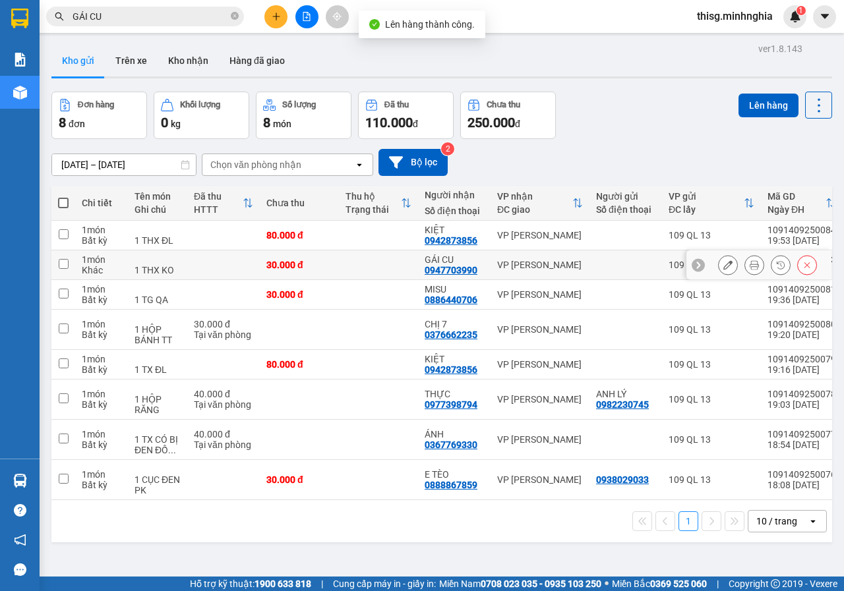
click at [341, 268] on td at bounding box center [378, 265] width 79 height 30
checkbox input "true"
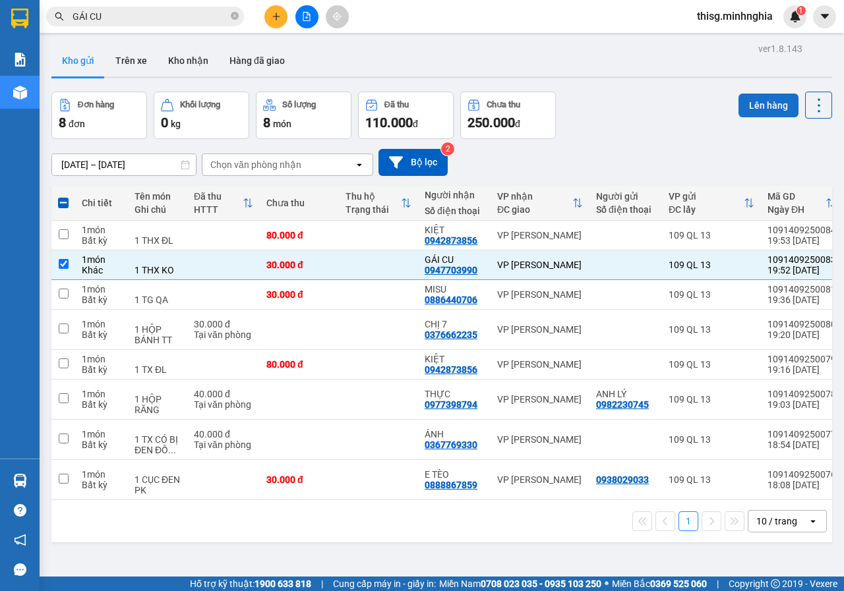
click at [738, 111] on button "Lên hàng" at bounding box center [768, 106] width 60 height 24
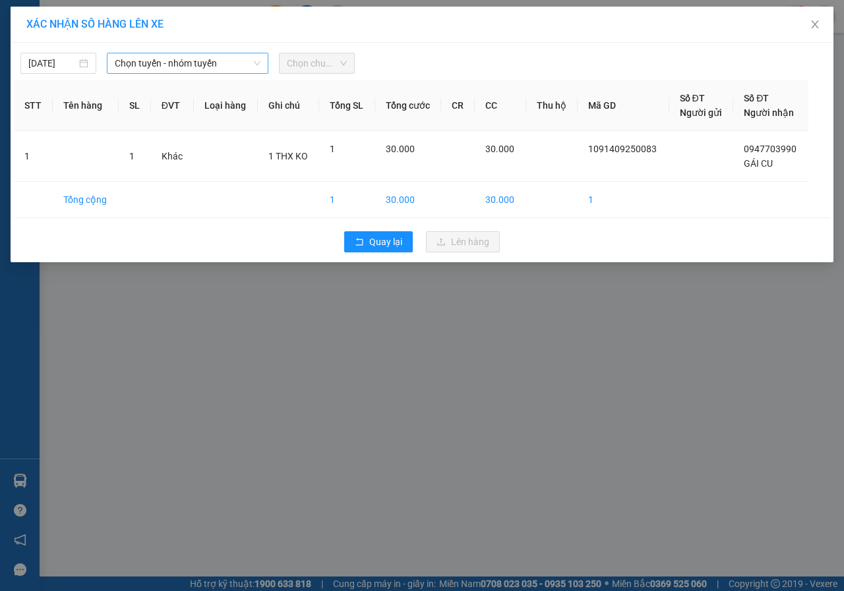
click at [227, 71] on span "Chọn tuyến - nhóm tuyến" at bounding box center [188, 63] width 146 height 20
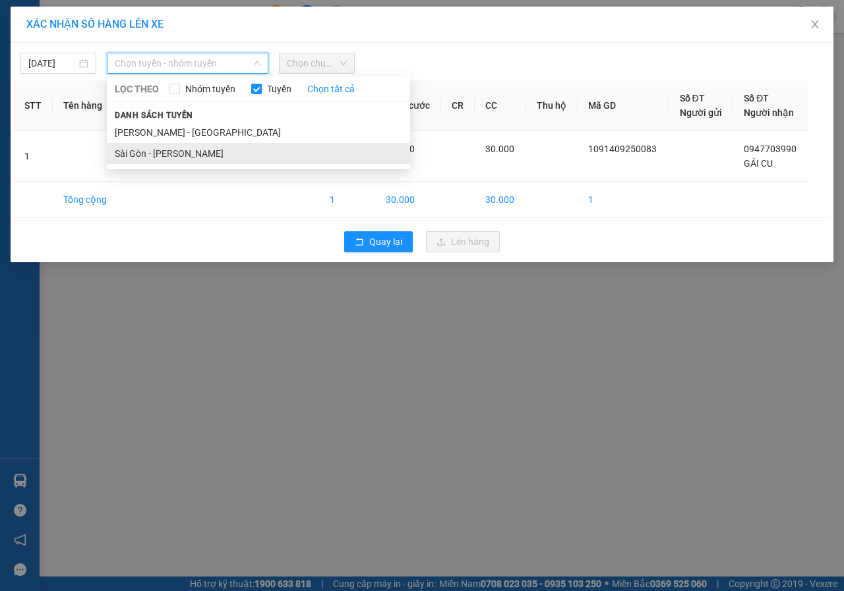
click at [174, 158] on li "Sài Gòn - [PERSON_NAME]" at bounding box center [258, 153] width 303 height 21
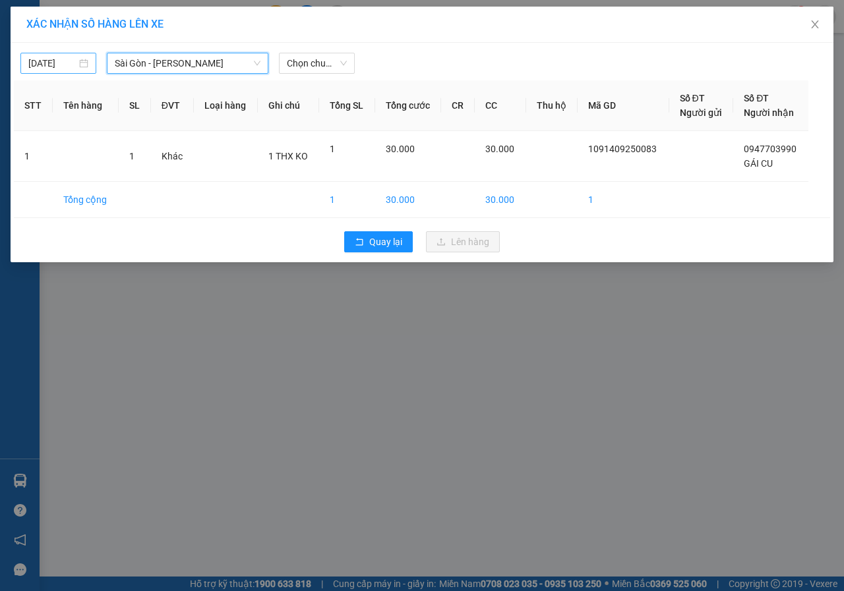
click at [49, 64] on input "[DATE]" at bounding box center [52, 63] width 48 height 15
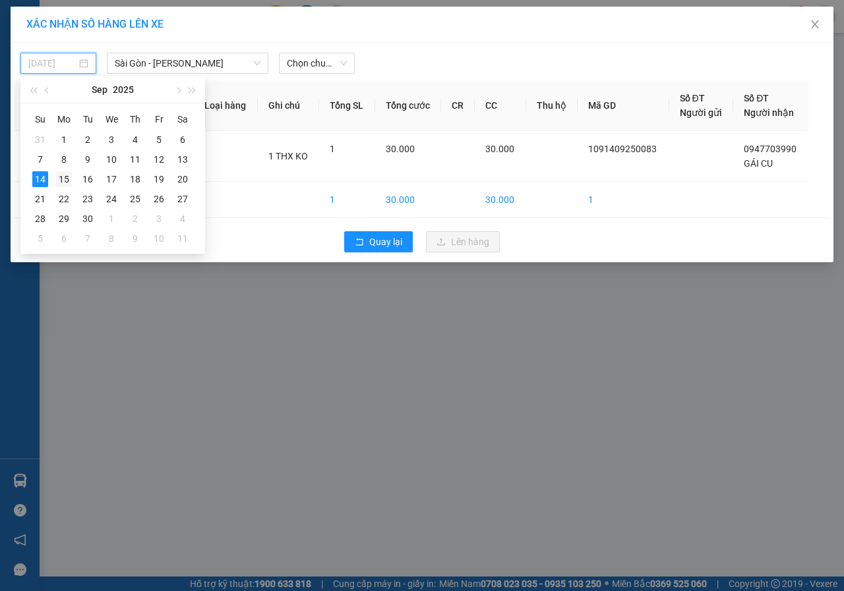
click at [68, 182] on div "15" at bounding box center [64, 179] width 16 height 16
type input "[DATE]"
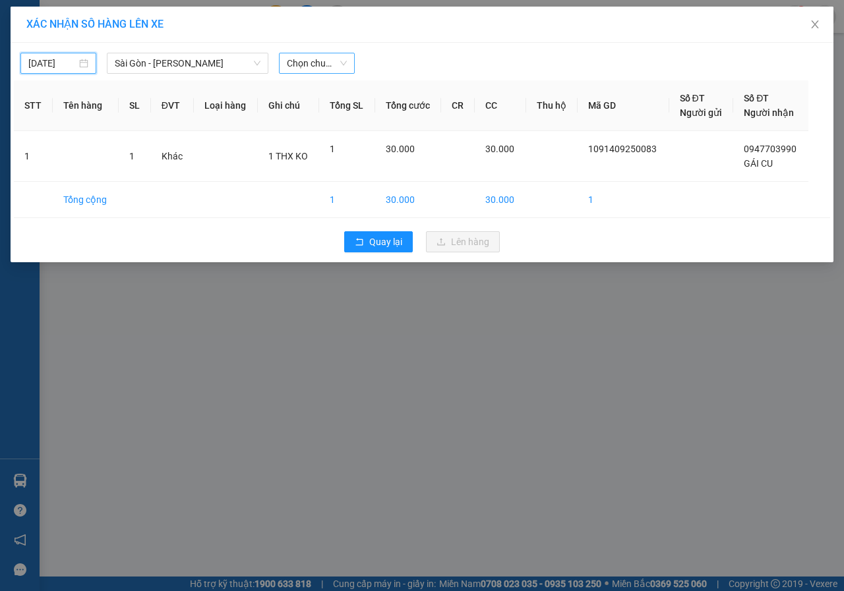
click at [295, 64] on span "Chọn chuyến" at bounding box center [317, 63] width 60 height 20
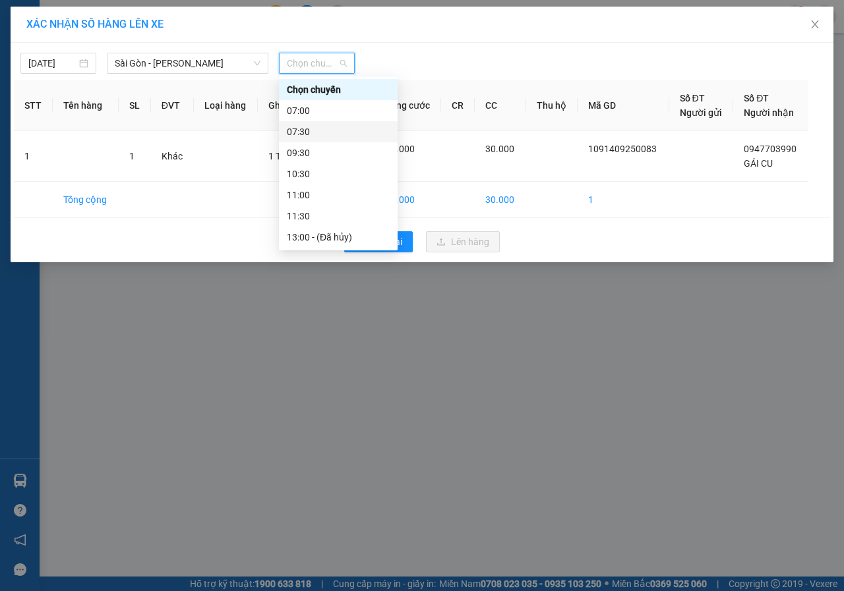
click at [299, 130] on div "07:30" at bounding box center [338, 132] width 103 height 15
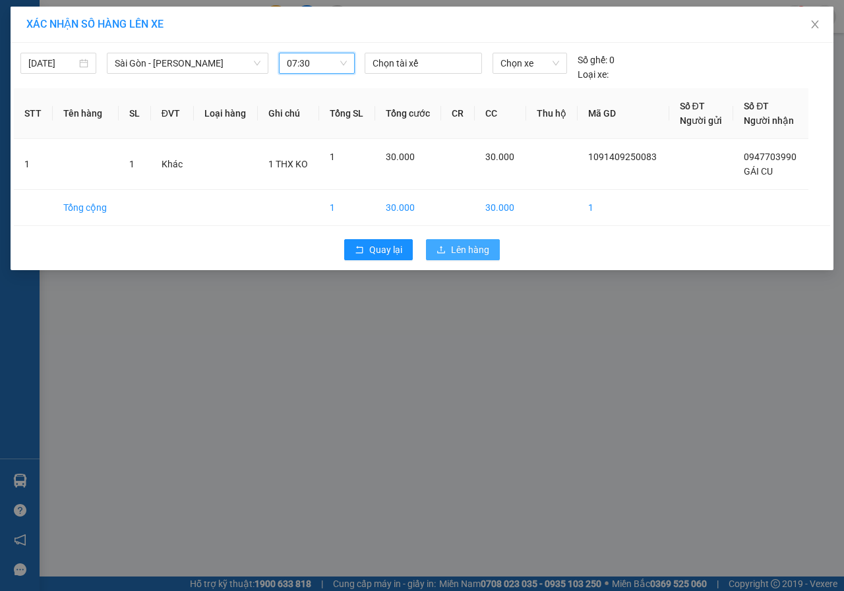
click at [450, 254] on button "Lên hàng" at bounding box center [463, 249] width 74 height 21
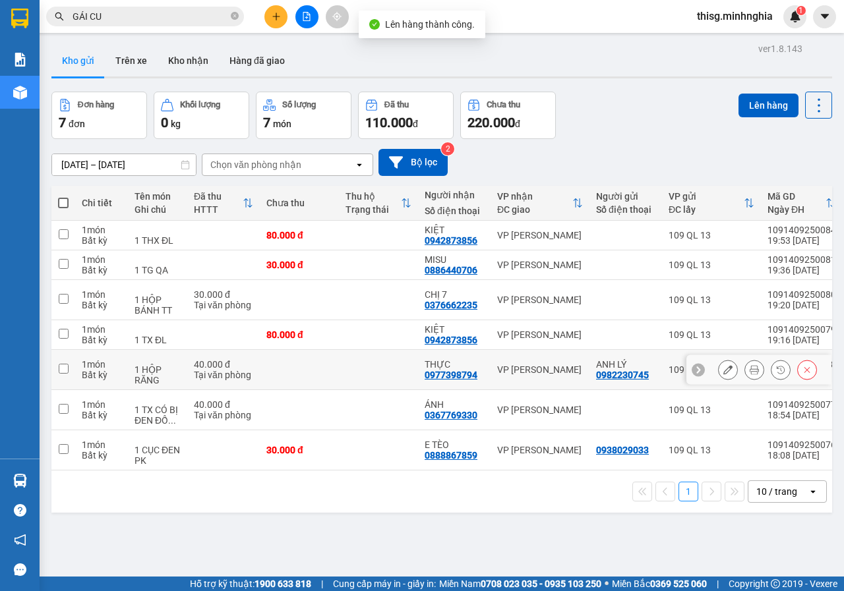
click at [522, 363] on td "VP [PERSON_NAME]" at bounding box center [539, 370] width 99 height 40
checkbox input "true"
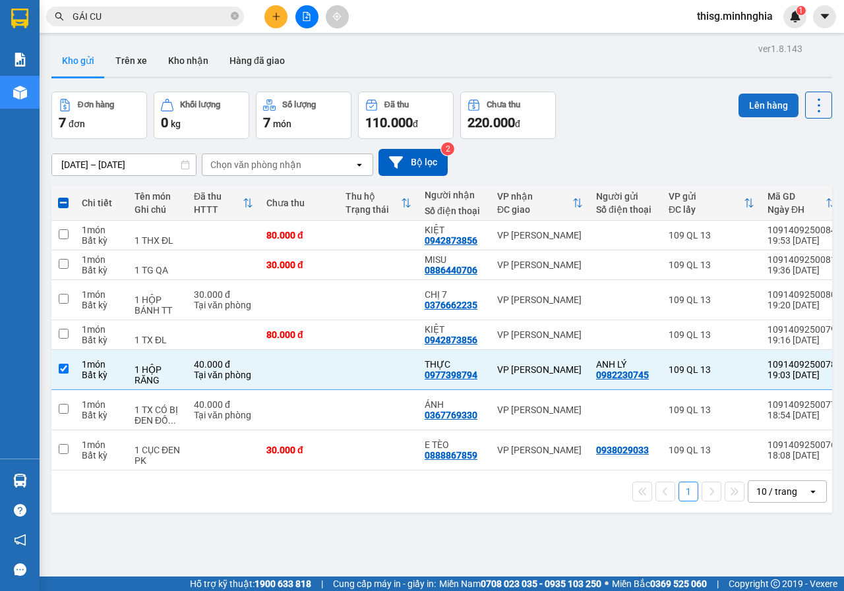
click at [752, 94] on button "Lên hàng" at bounding box center [768, 106] width 60 height 24
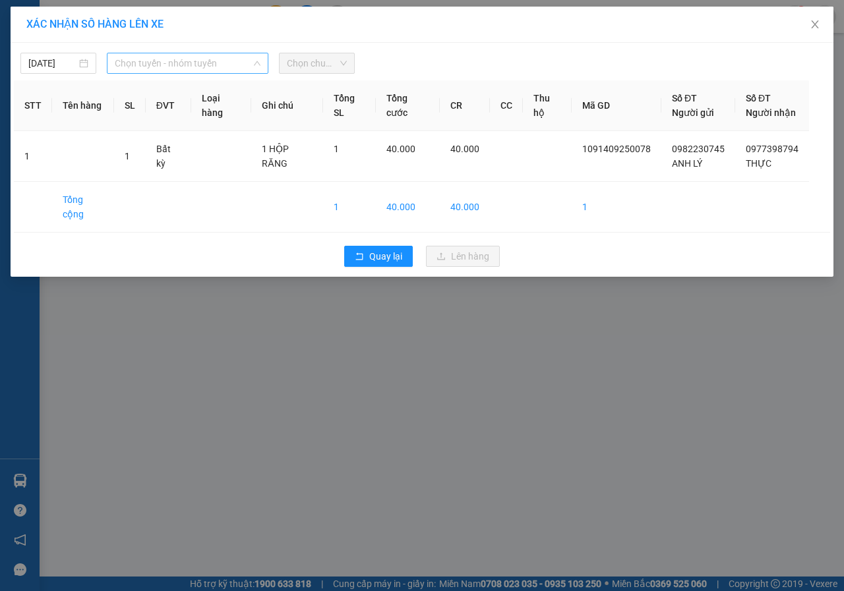
click at [144, 60] on span "Chọn tuyến - nhóm tuyến" at bounding box center [188, 63] width 146 height 20
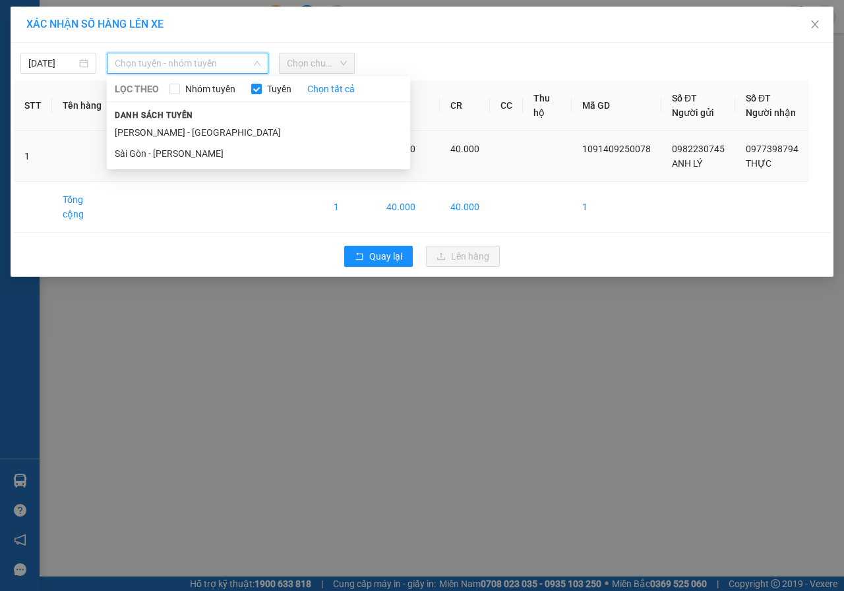
click at [140, 158] on li "Sài Gòn - [PERSON_NAME]" at bounding box center [258, 153] width 303 height 21
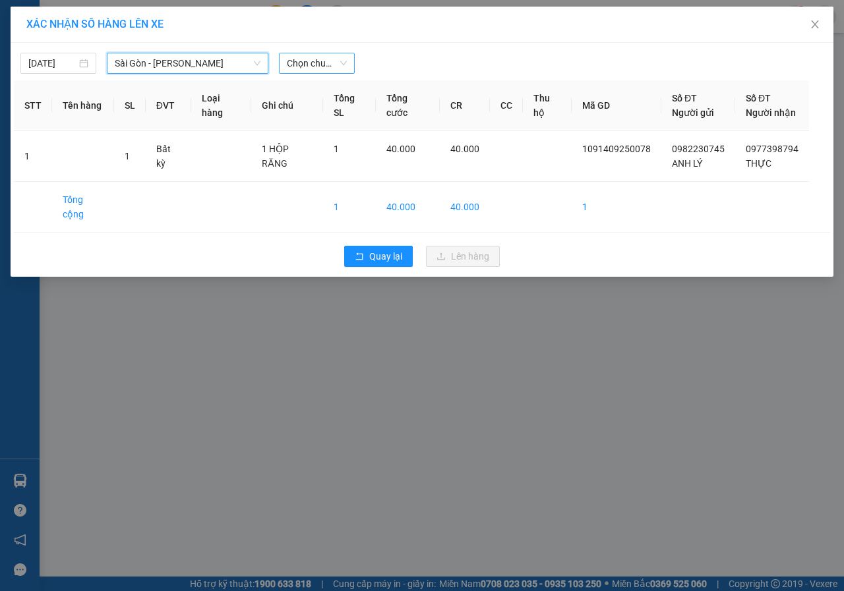
click at [327, 63] on span "Chọn chuyến" at bounding box center [317, 63] width 60 height 20
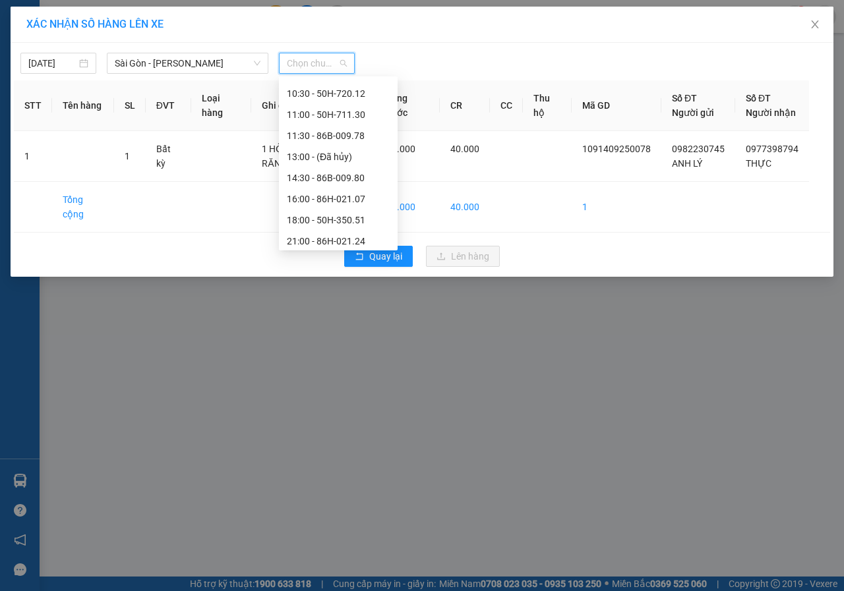
scroll to position [127, 0]
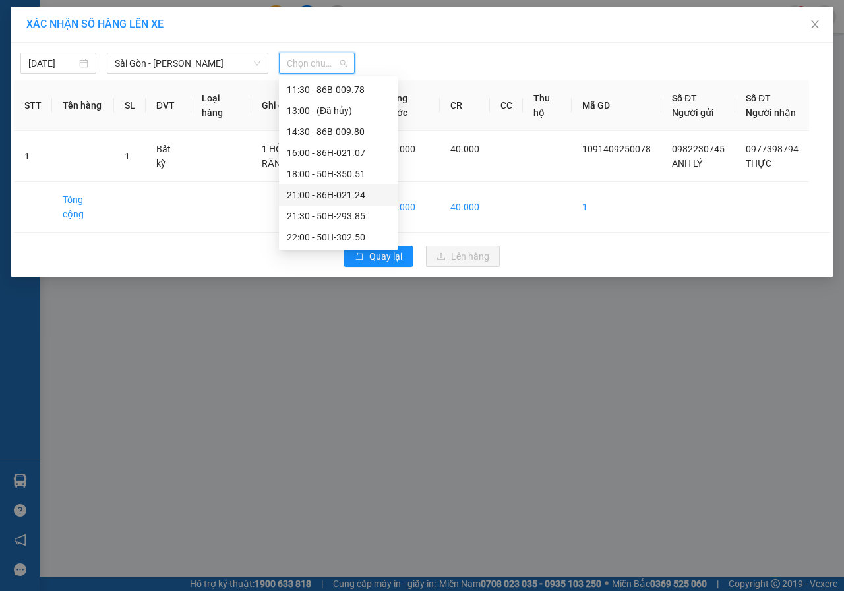
click at [318, 198] on div "21:00 - 86H-021.24" at bounding box center [338, 195] width 103 height 15
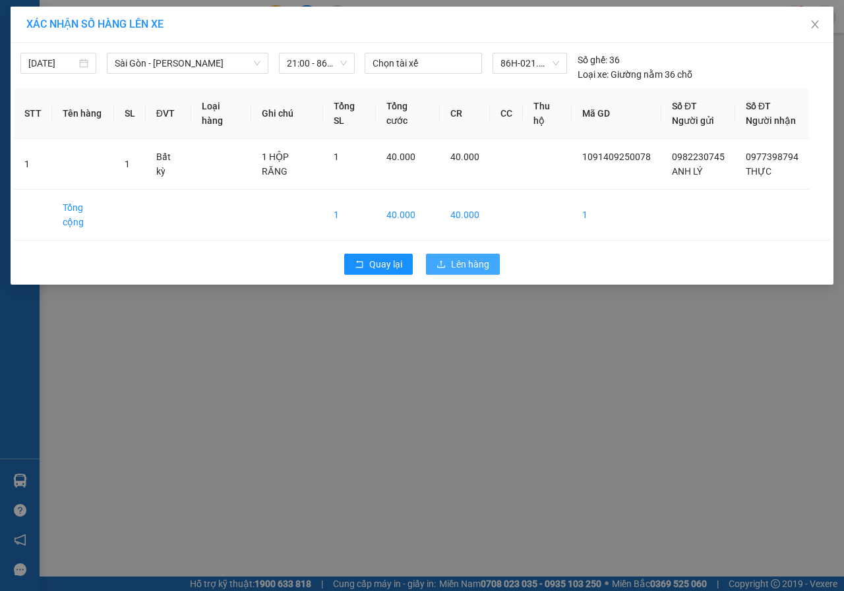
click at [484, 257] on span "Lên hàng" at bounding box center [470, 264] width 38 height 15
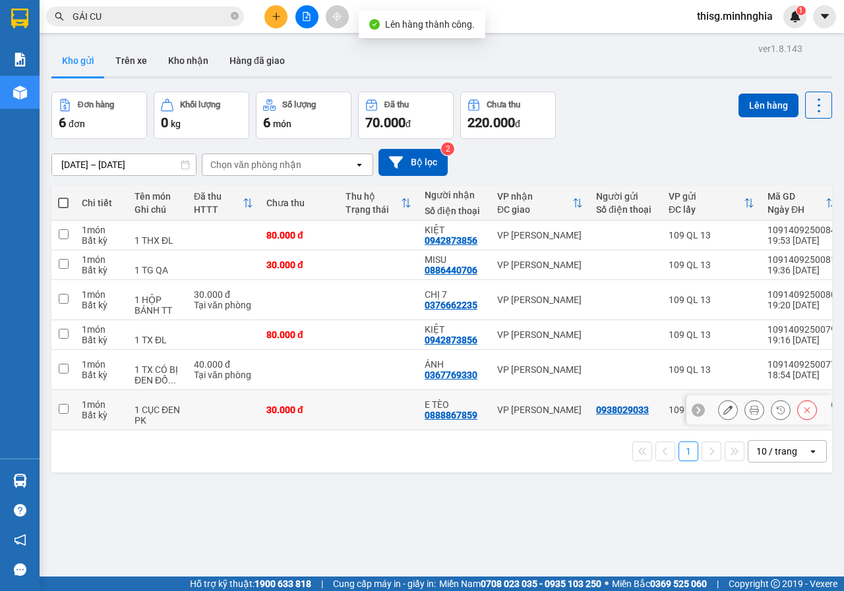
click at [509, 407] on div "VP [PERSON_NAME]" at bounding box center [540, 410] width 86 height 11
checkbox input "true"
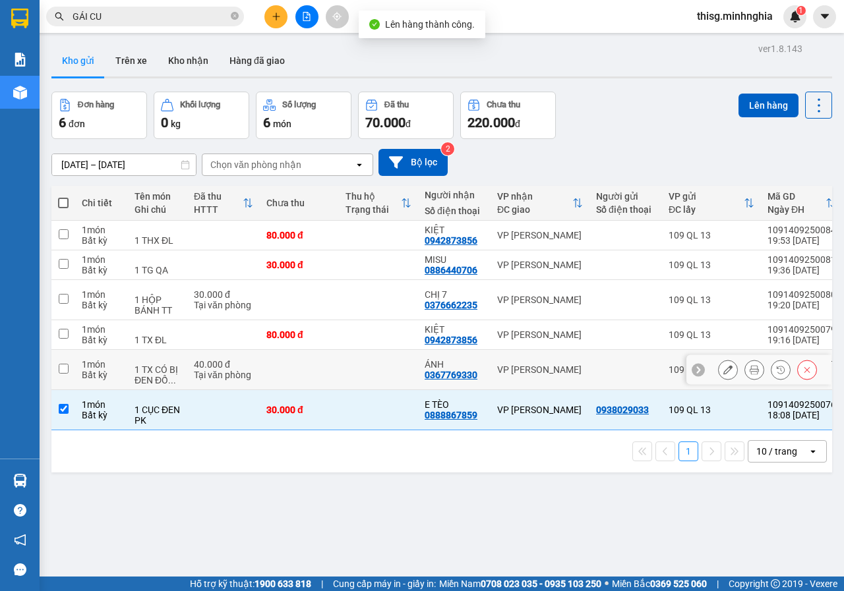
click at [525, 373] on div "VP [PERSON_NAME]" at bounding box center [540, 369] width 86 height 11
checkbox input "true"
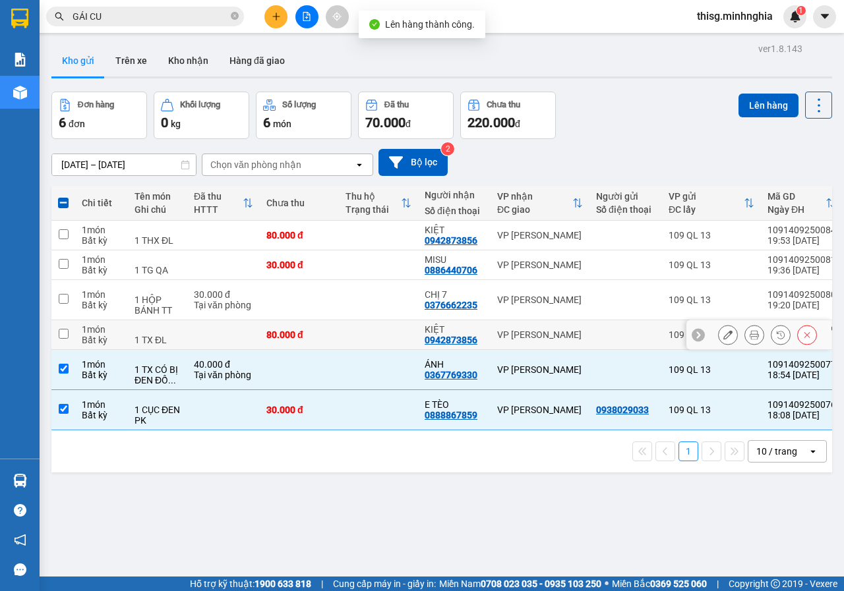
click at [538, 334] on div "VP [PERSON_NAME]" at bounding box center [540, 335] width 86 height 11
checkbox input "true"
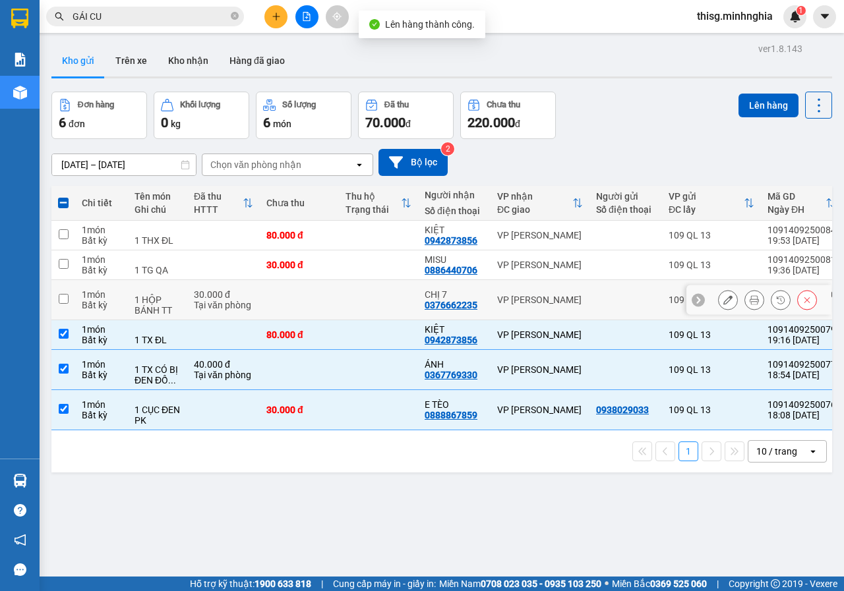
click at [544, 299] on div "VP [PERSON_NAME]" at bounding box center [540, 300] width 86 height 11
checkbox input "true"
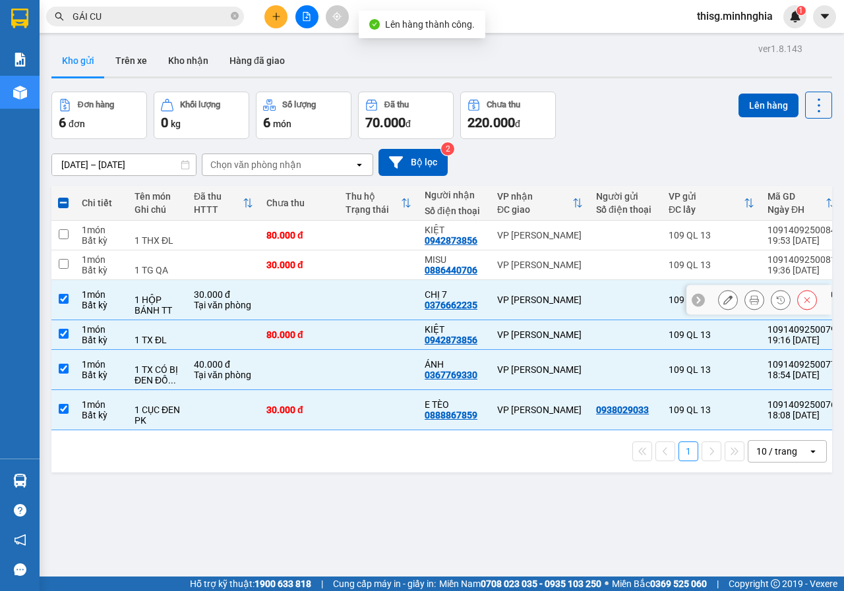
click at [545, 270] on td "VP [PERSON_NAME]" at bounding box center [539, 265] width 99 height 30
checkbox input "true"
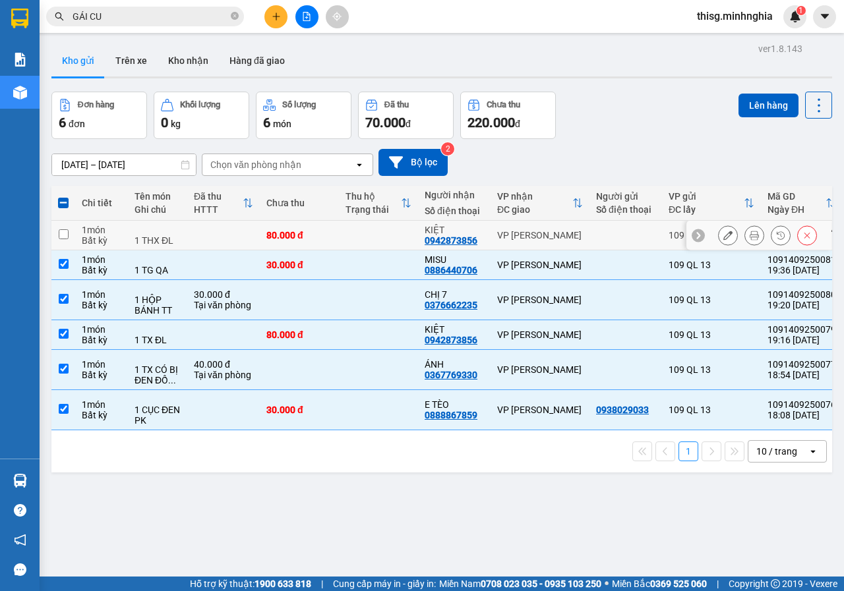
click at [546, 239] on div "VP [PERSON_NAME]" at bounding box center [540, 235] width 86 height 11
checkbox input "true"
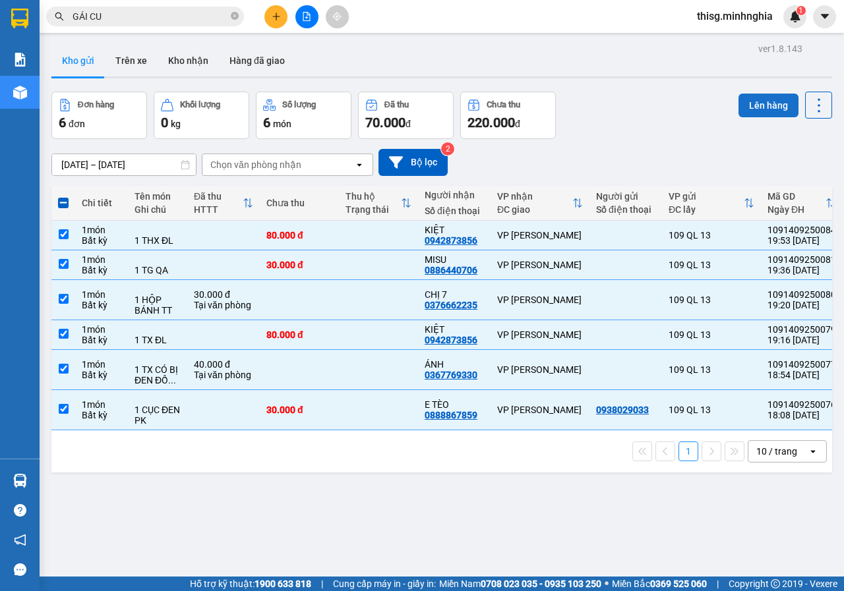
click at [755, 95] on button "Lên hàng" at bounding box center [768, 106] width 60 height 24
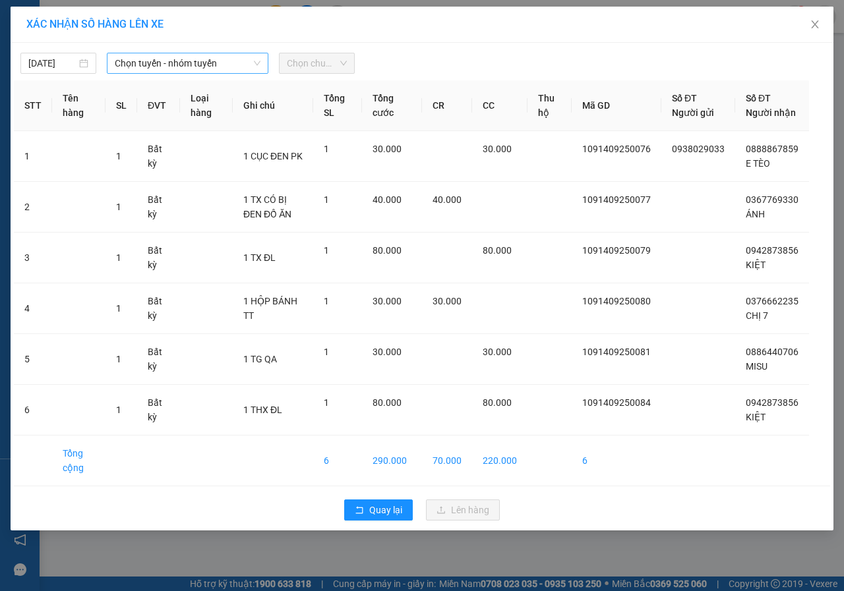
click at [160, 62] on span "Chọn tuyến - nhóm tuyến" at bounding box center [188, 63] width 146 height 20
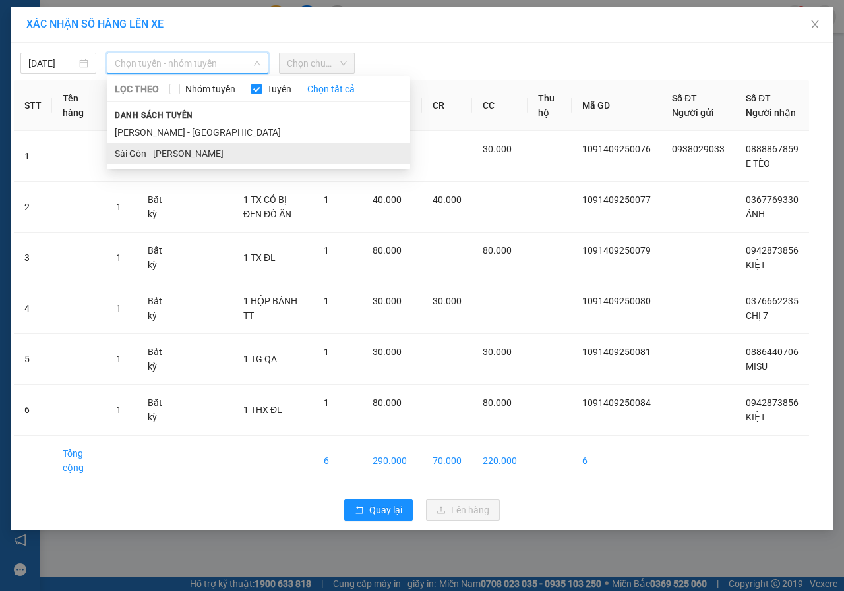
click at [151, 161] on li "Sài Gòn - [PERSON_NAME]" at bounding box center [258, 153] width 303 height 21
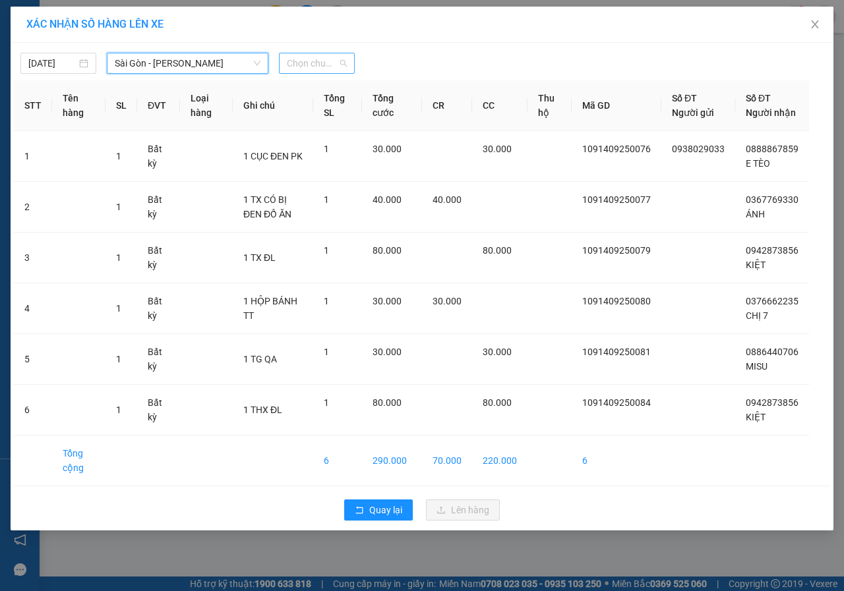
click at [319, 65] on span "Chọn chuyến" at bounding box center [317, 63] width 60 height 20
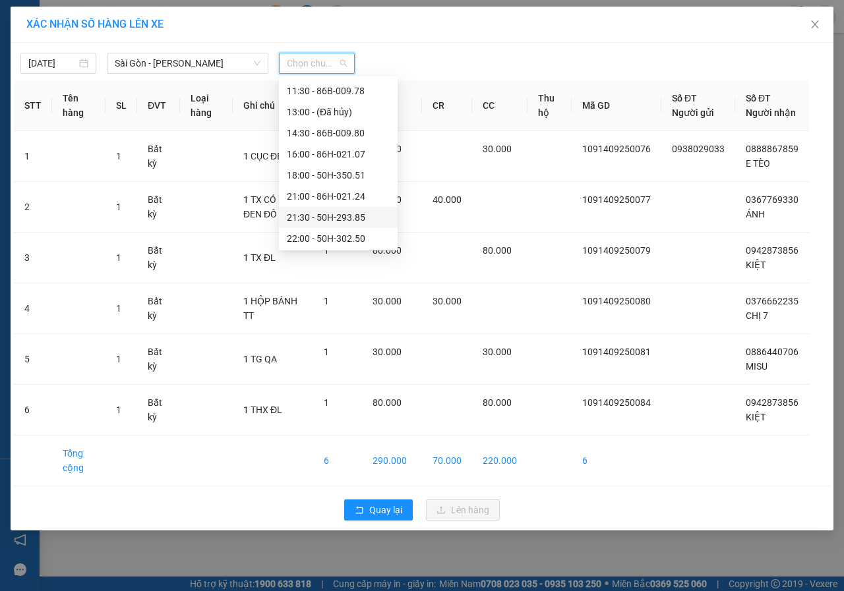
scroll to position [127, 0]
click at [309, 220] on div "21:30 - 50H-293.85" at bounding box center [338, 216] width 103 height 15
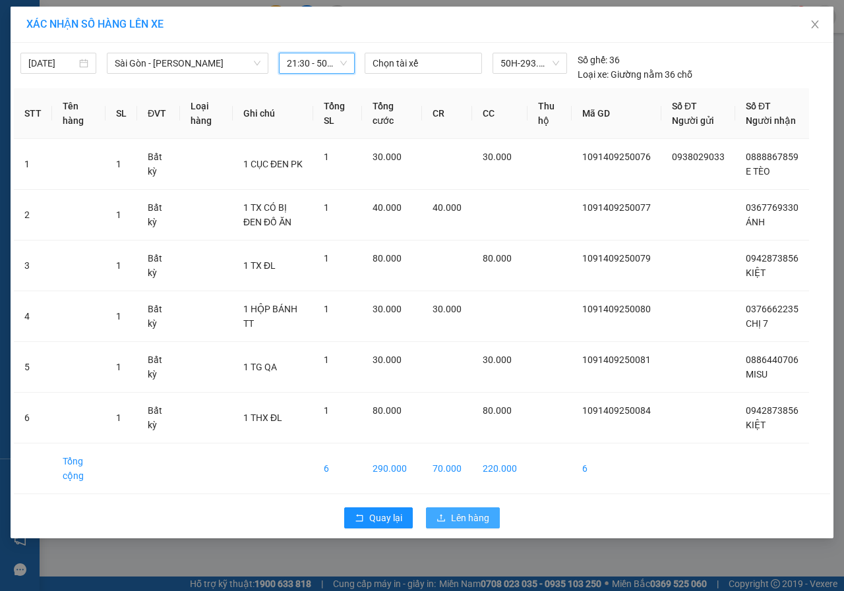
click at [481, 525] on span "Lên hàng" at bounding box center [470, 518] width 38 height 15
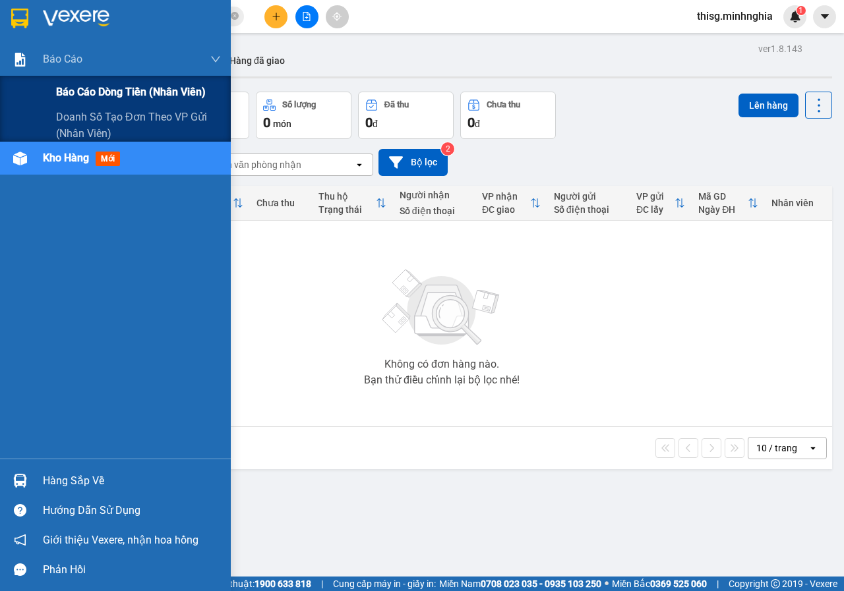
click at [78, 76] on div "Báo cáo dòng tiền (nhân viên)" at bounding box center [138, 92] width 165 height 33
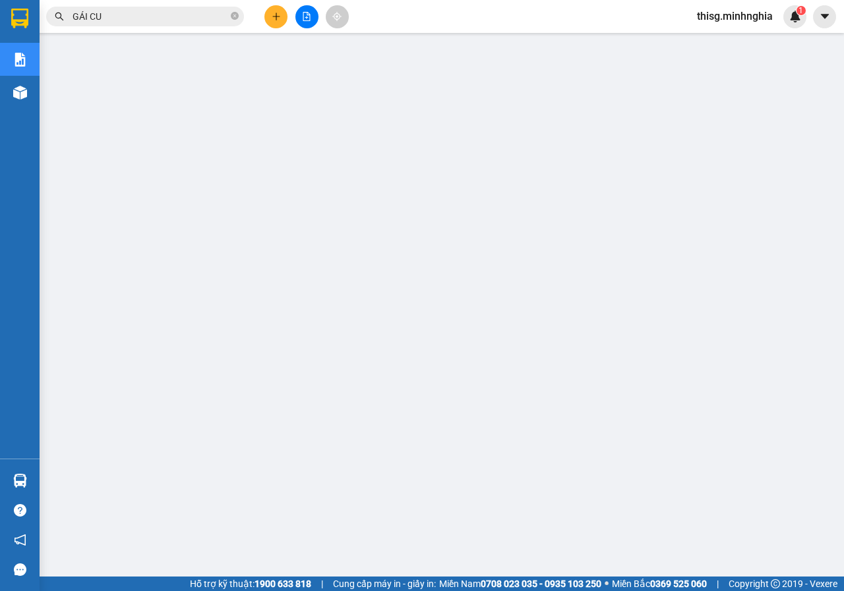
click at [316, 22] on button at bounding box center [306, 16] width 23 height 23
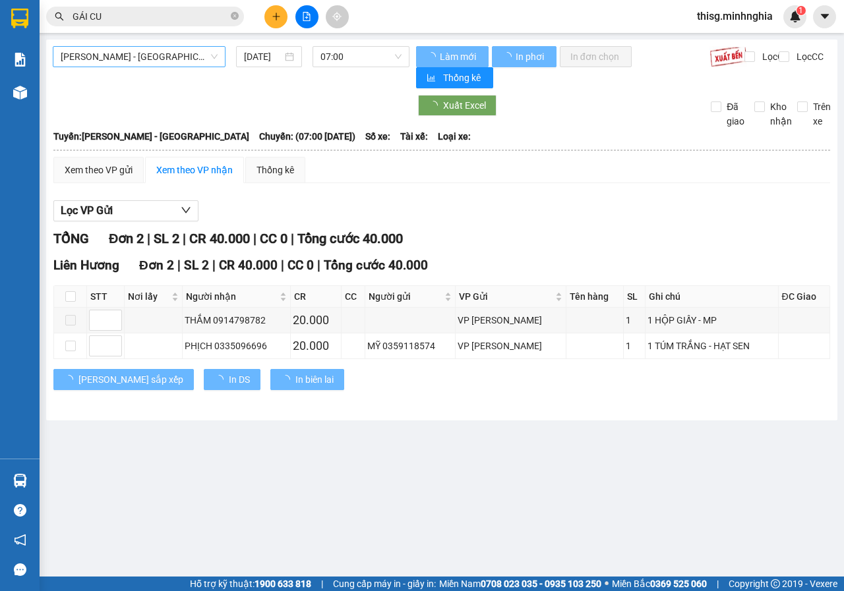
click at [141, 55] on span "[PERSON_NAME] - [GEOGRAPHIC_DATA]" at bounding box center [139, 57] width 157 height 20
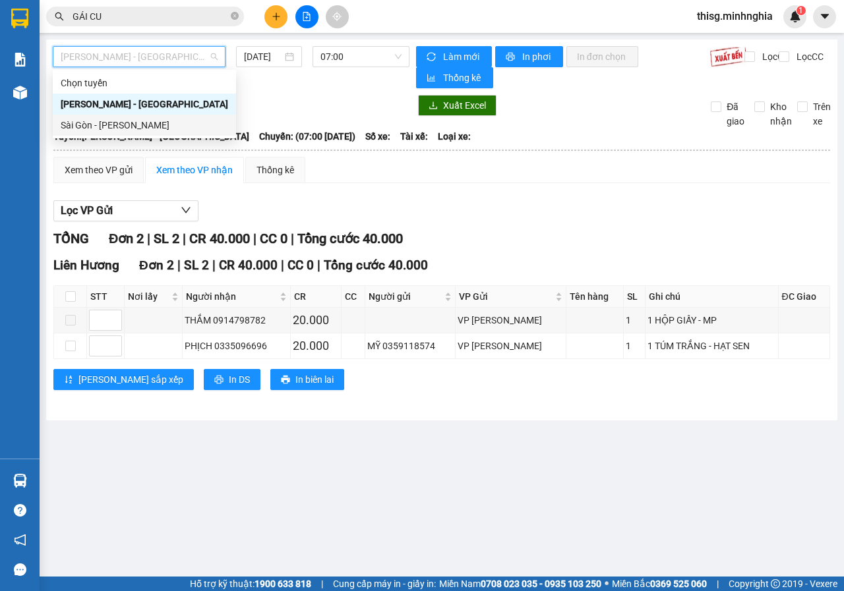
click at [136, 123] on div "Sài Gòn - [PERSON_NAME]" at bounding box center [144, 125] width 167 height 15
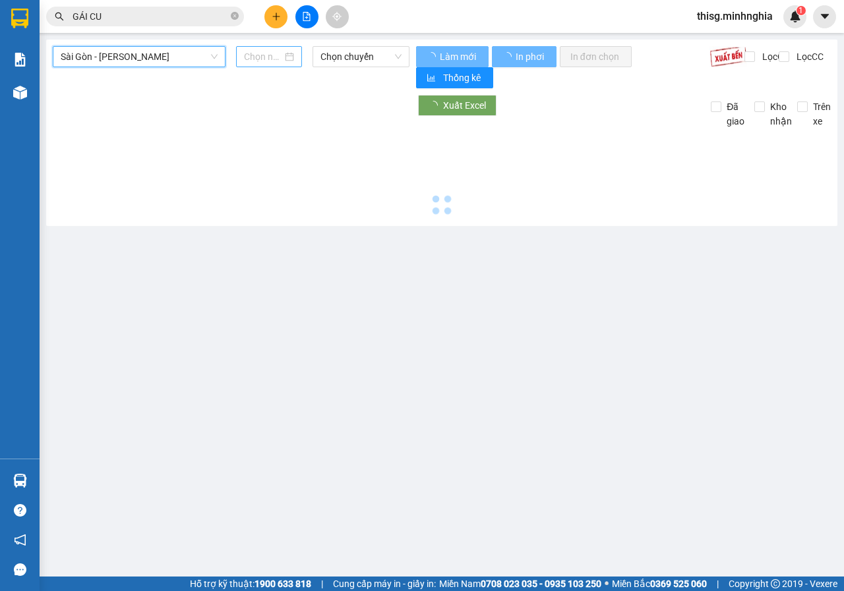
type input "[DATE]"
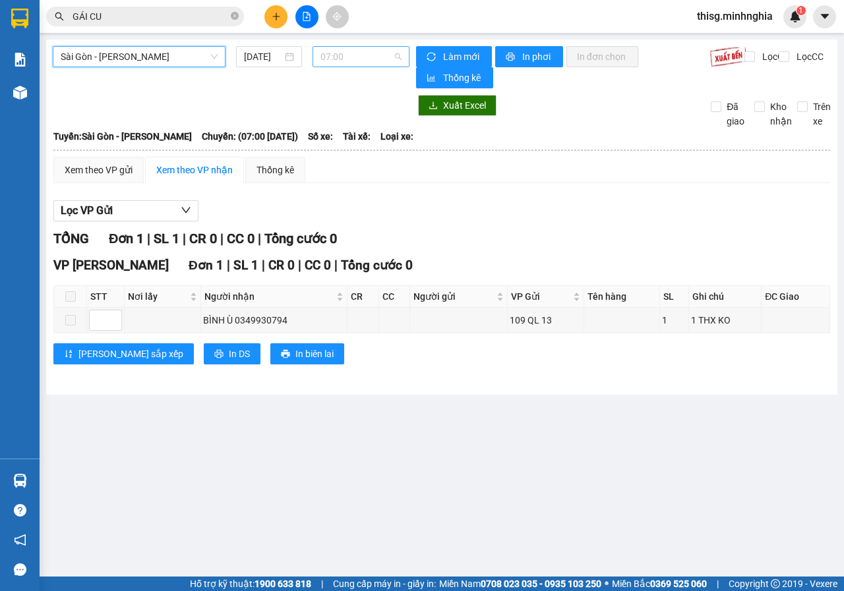
click at [335, 57] on span "07:00" at bounding box center [360, 57] width 80 height 20
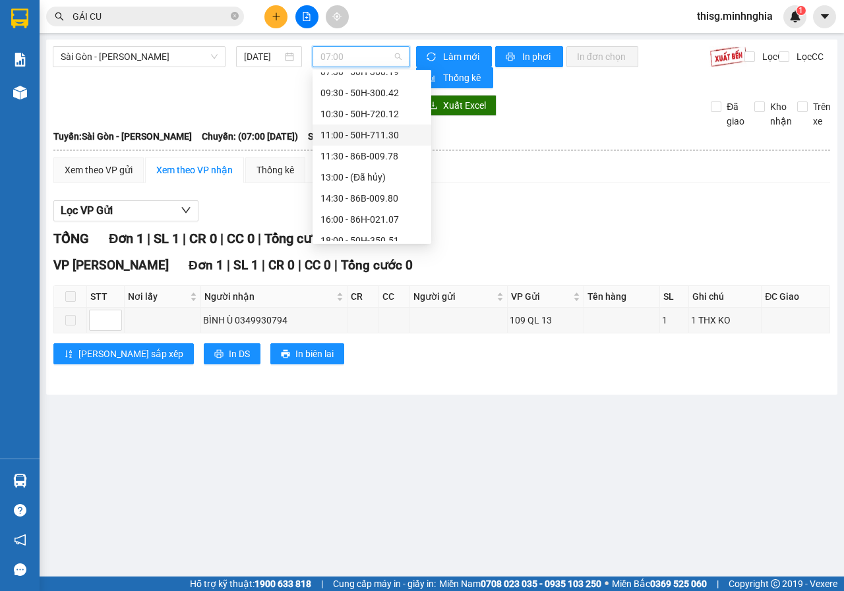
scroll to position [127, 0]
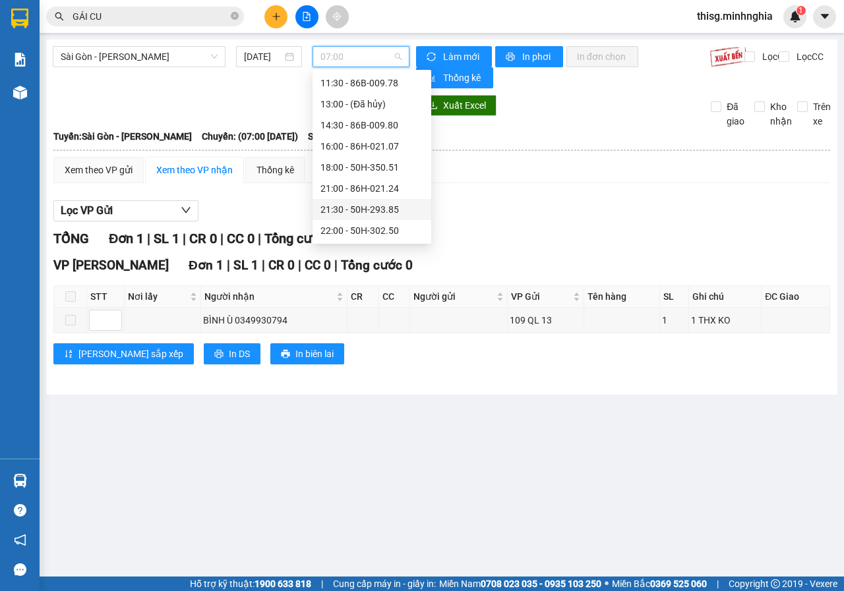
click at [346, 219] on div "21:30 - 50H-293.85" at bounding box center [371, 209] width 119 height 21
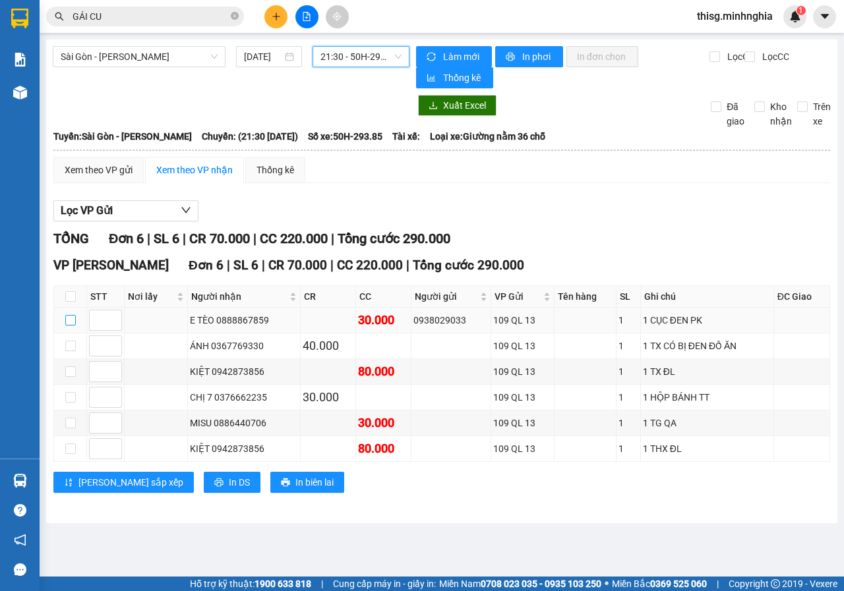
click at [71, 321] on input "checkbox" at bounding box center [70, 320] width 11 height 11
checkbox input "true"
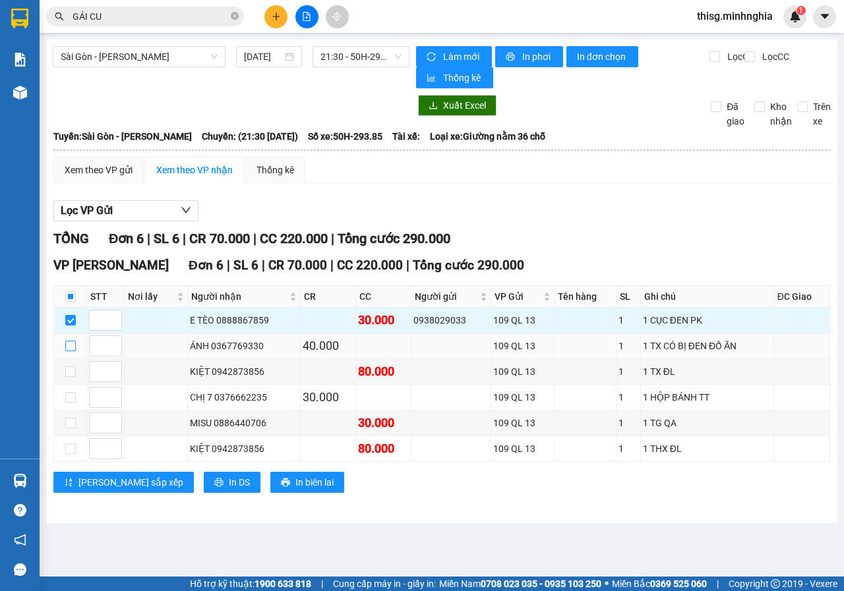
click at [71, 341] on input "checkbox" at bounding box center [70, 346] width 11 height 11
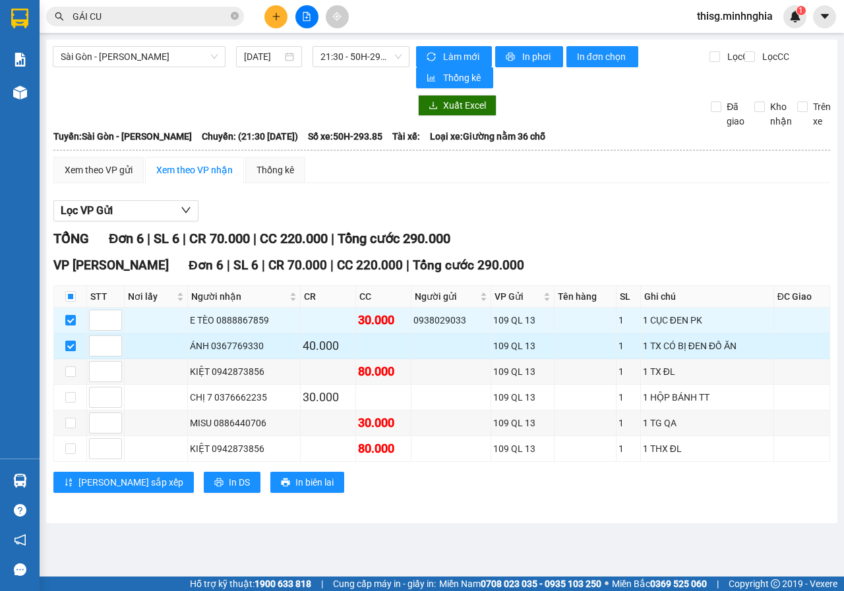
click at [74, 341] on input "checkbox" at bounding box center [70, 346] width 11 height 11
checkbox input "false"
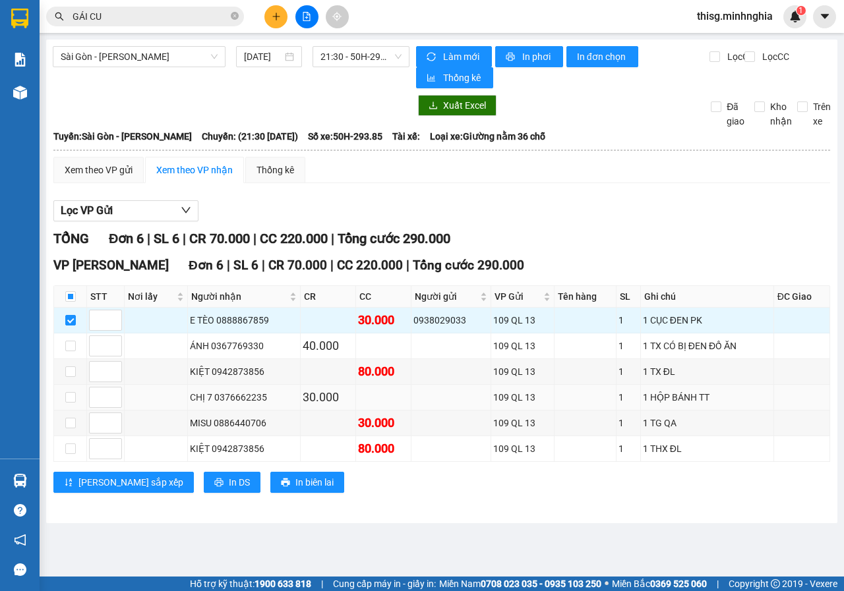
click at [76, 392] on td at bounding box center [70, 398] width 33 height 26
drag, startPoint x: 71, startPoint y: 397, endPoint x: 71, endPoint y: 410, distance: 12.5
click at [71, 398] on input "checkbox" at bounding box center [70, 397] width 11 height 11
checkbox input "true"
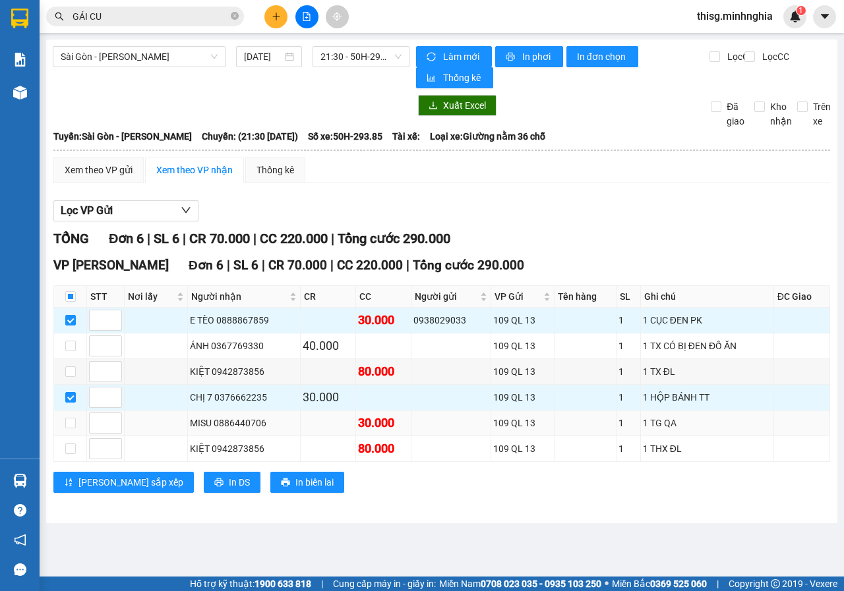
click at [76, 424] on td at bounding box center [70, 424] width 33 height 26
click at [72, 424] on input "checkbox" at bounding box center [70, 423] width 11 height 11
checkbox input "true"
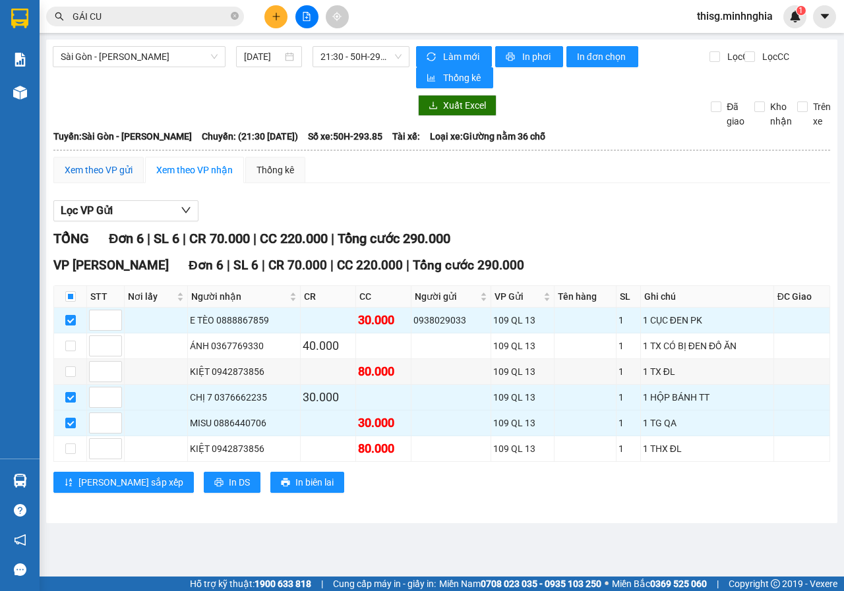
click at [116, 166] on div "Xem theo VP gửi" at bounding box center [99, 170] width 68 height 15
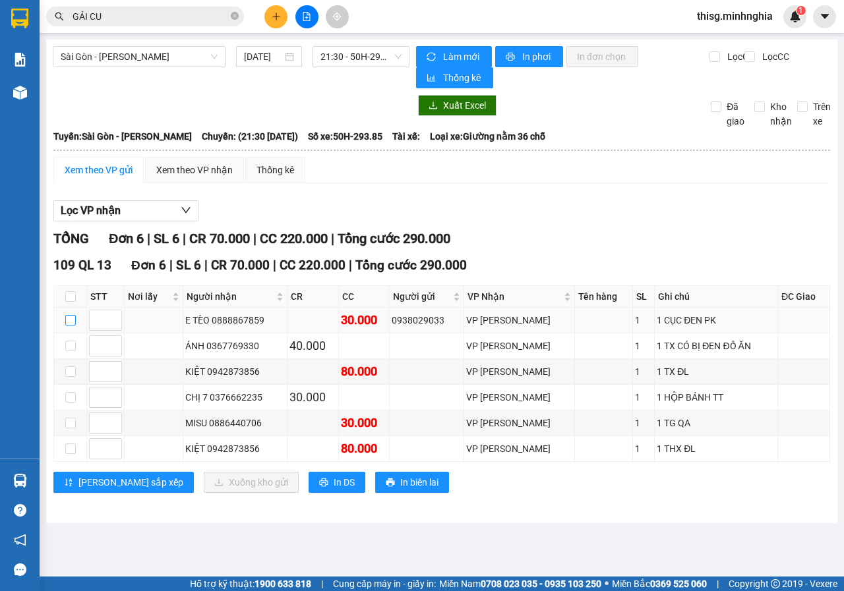
click at [74, 321] on input "checkbox" at bounding box center [70, 320] width 11 height 11
checkbox input "true"
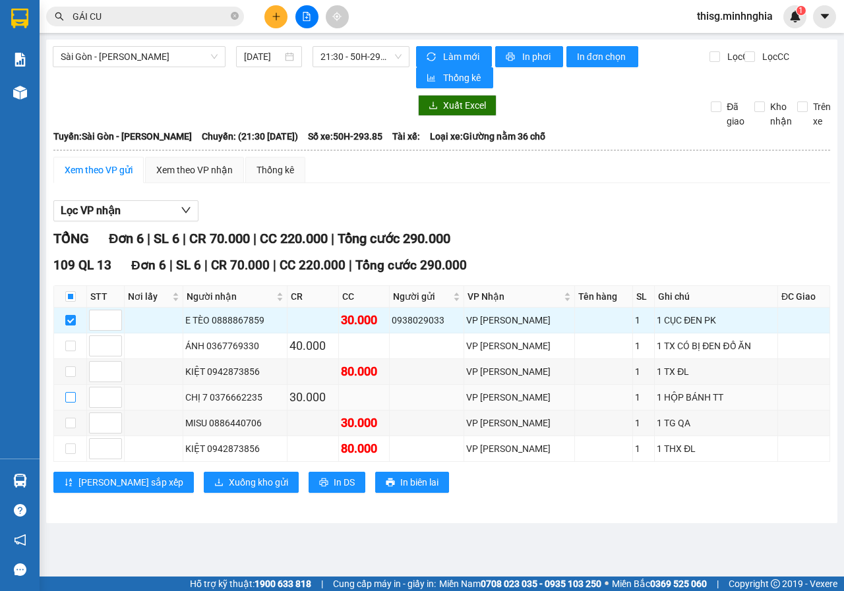
click at [74, 400] on input "checkbox" at bounding box center [70, 397] width 11 height 11
checkbox input "true"
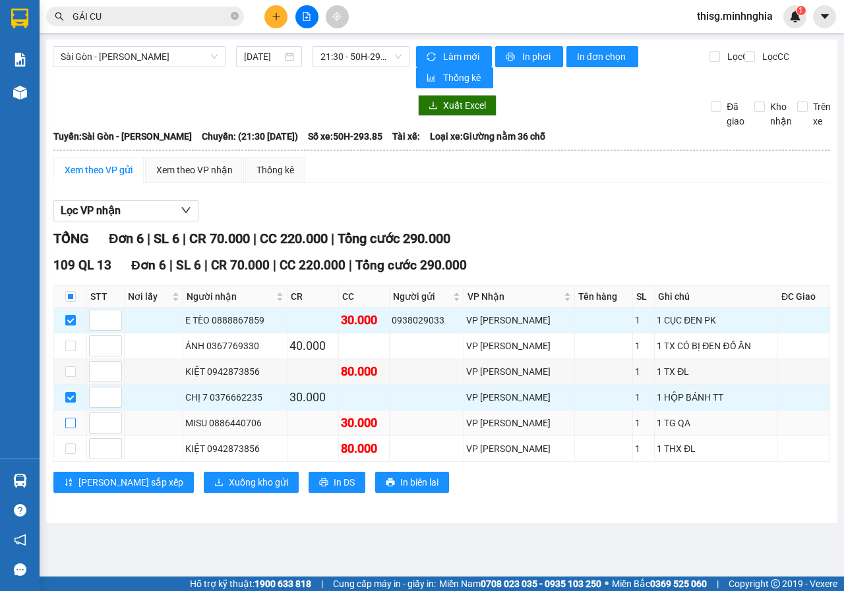
click at [72, 426] on input "checkbox" at bounding box center [70, 423] width 11 height 11
checkbox input "true"
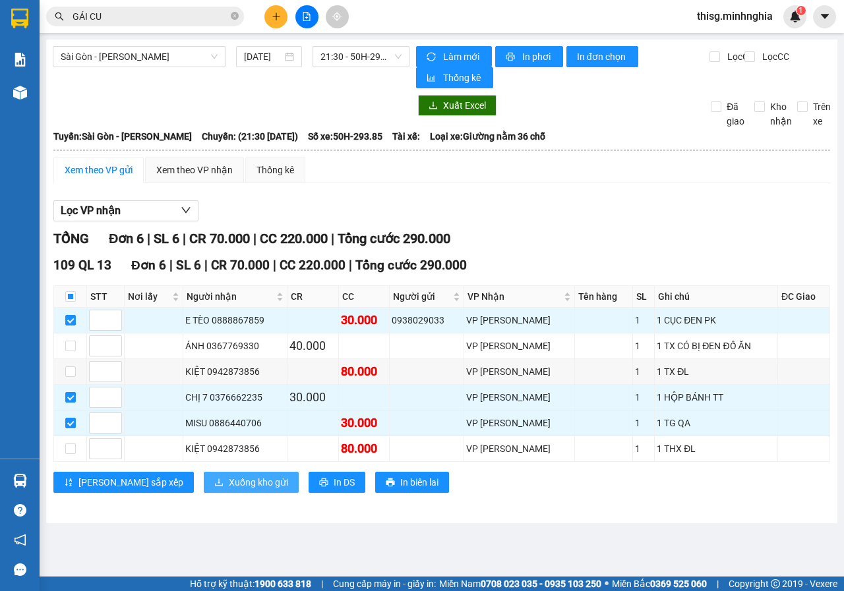
click at [229, 483] on span "Xuống kho gửi" at bounding box center [258, 482] width 59 height 15
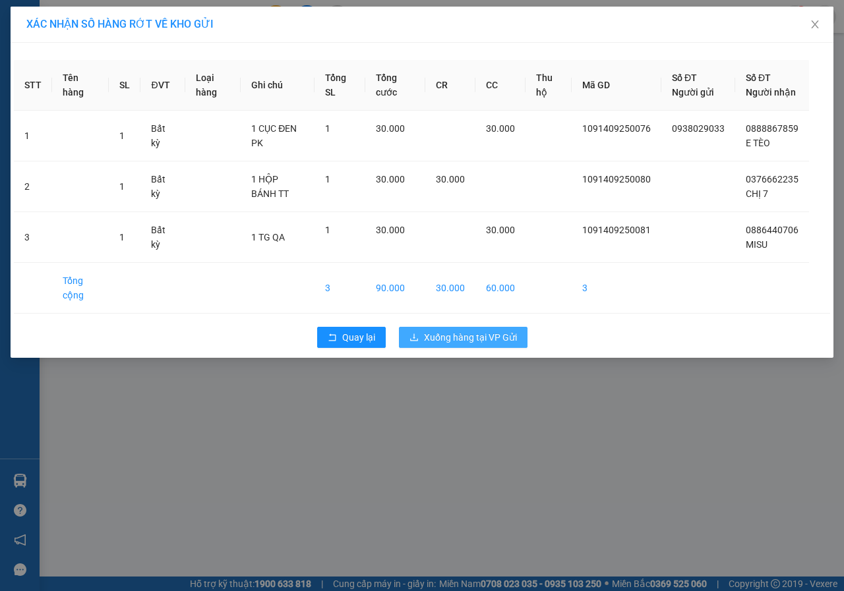
click at [504, 345] on span "Xuống hàng tại VP Gửi" at bounding box center [470, 337] width 93 height 15
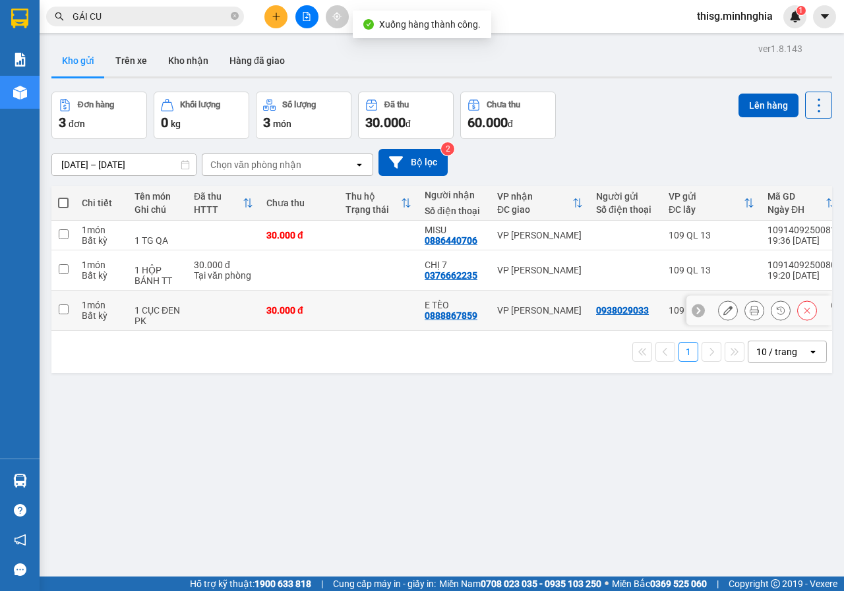
click at [305, 302] on td "30.000 đ" at bounding box center [299, 311] width 79 height 40
checkbox input "true"
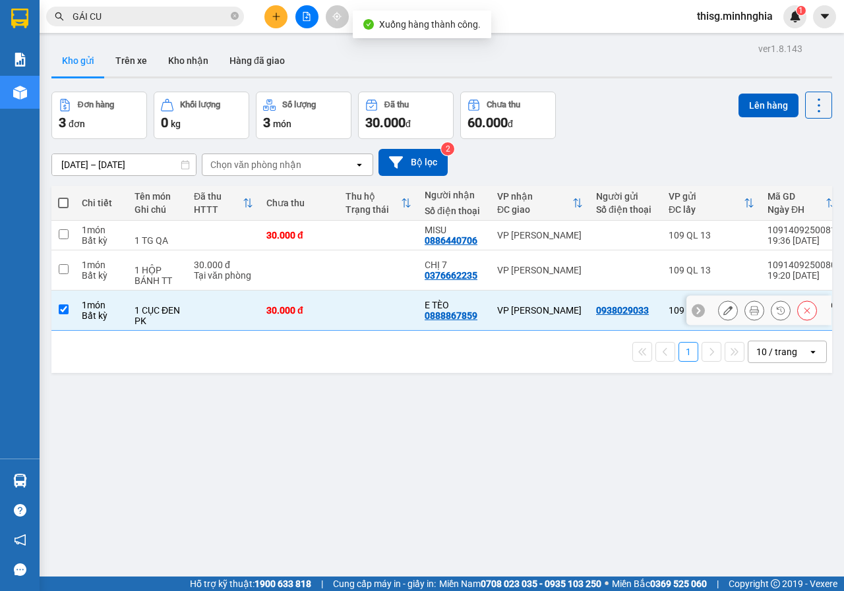
click at [257, 283] on td "30.000 đ Tại văn phòng" at bounding box center [223, 270] width 73 height 40
checkbox input "true"
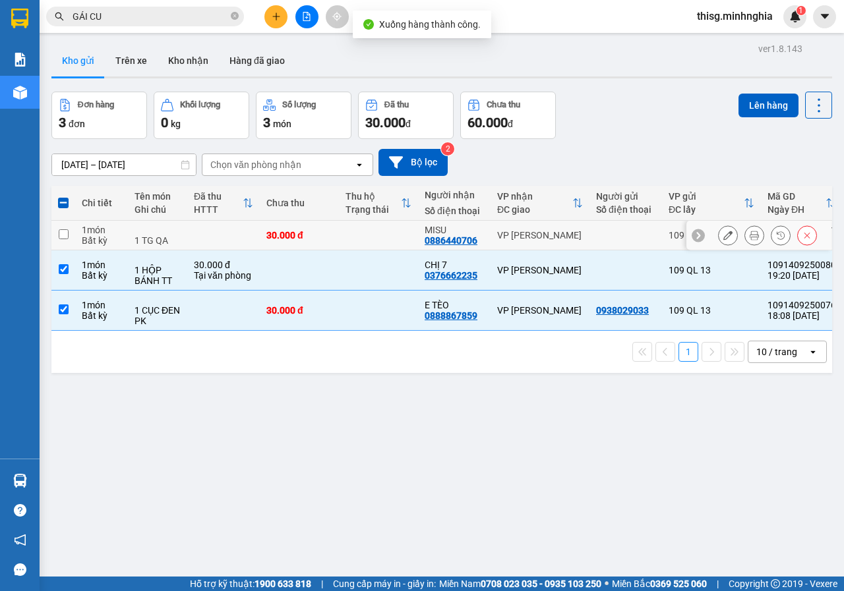
drag, startPoint x: 203, startPoint y: 243, endPoint x: 243, endPoint y: 212, distance: 51.2
click at [203, 243] on td at bounding box center [223, 236] width 73 height 30
checkbox input "true"
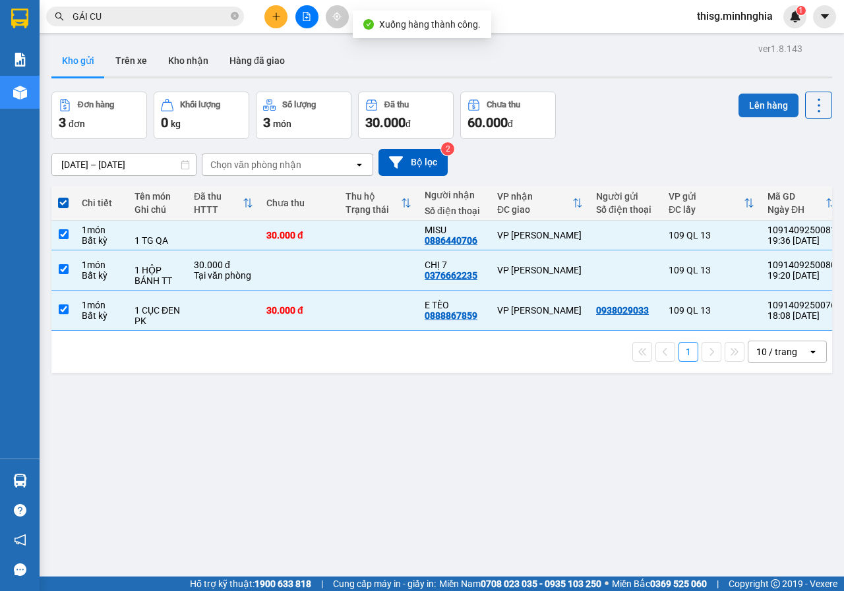
click at [751, 111] on button "Lên hàng" at bounding box center [768, 106] width 60 height 24
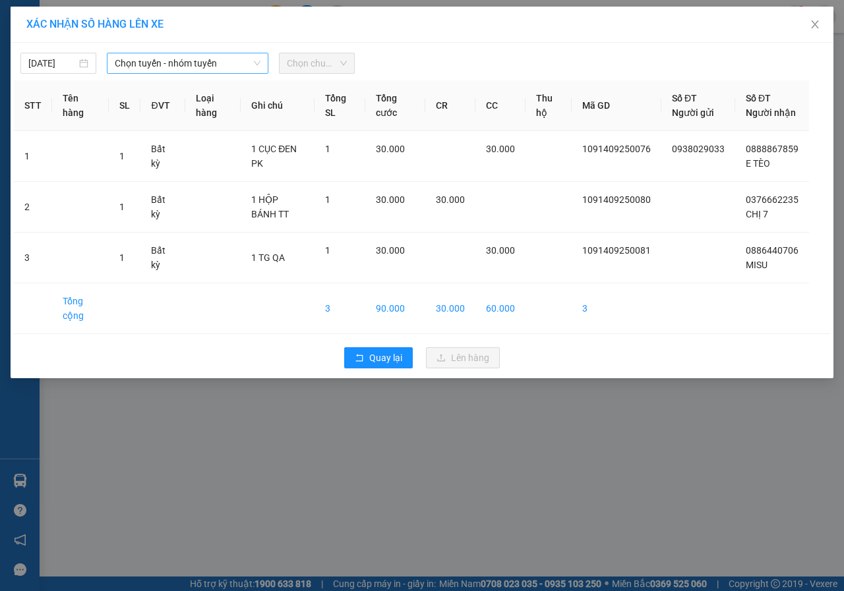
click at [184, 60] on span "Chọn tuyến - nhóm tuyến" at bounding box center [188, 63] width 146 height 20
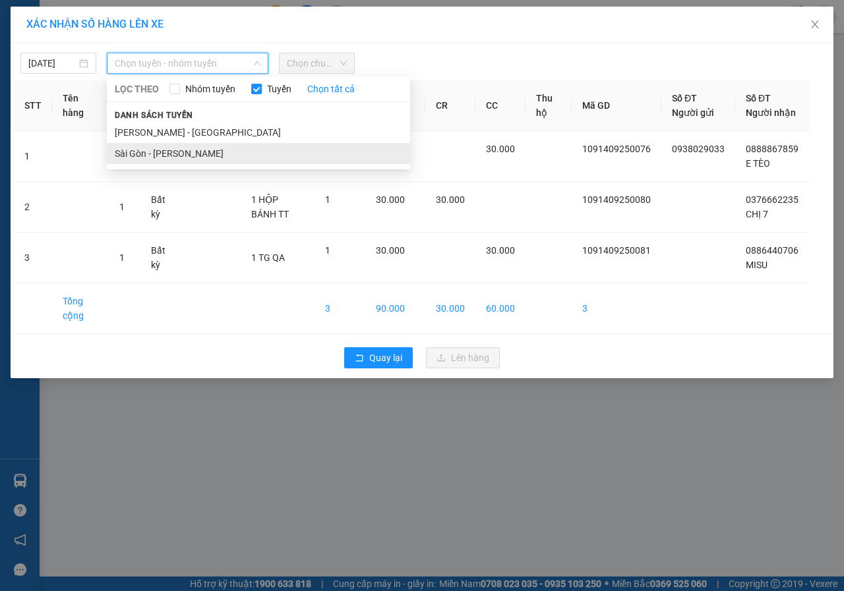
click at [183, 150] on li "Sài Gòn - [PERSON_NAME]" at bounding box center [258, 153] width 303 height 21
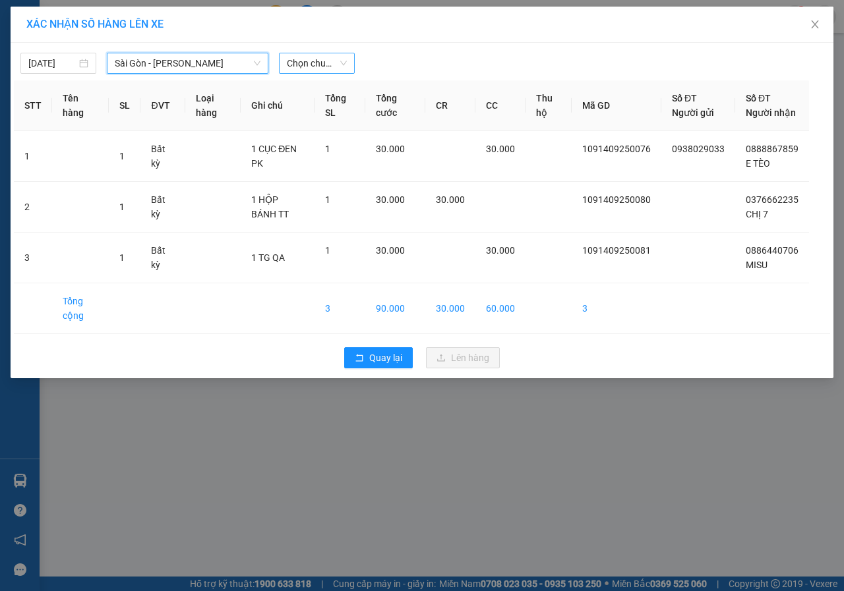
click at [321, 71] on span "Chọn chuyến" at bounding box center [317, 63] width 60 height 20
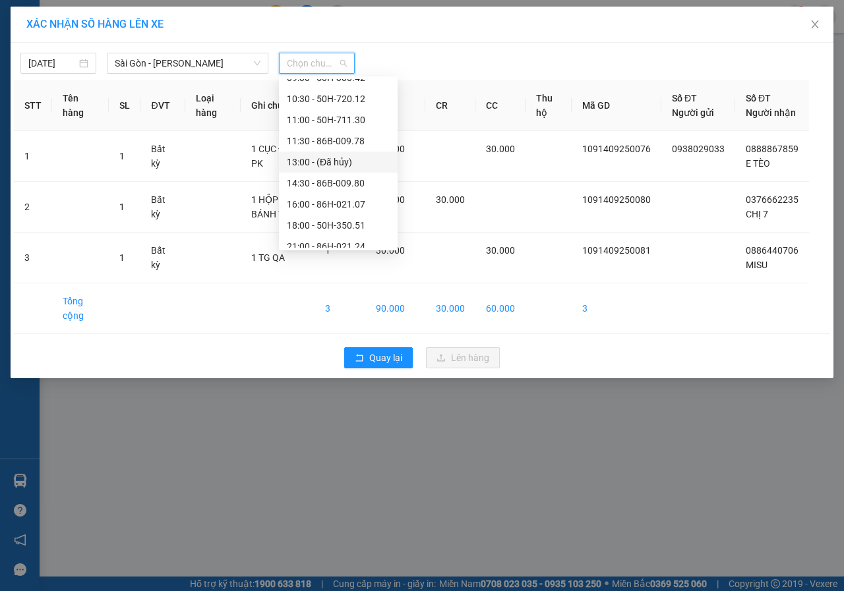
scroll to position [127, 0]
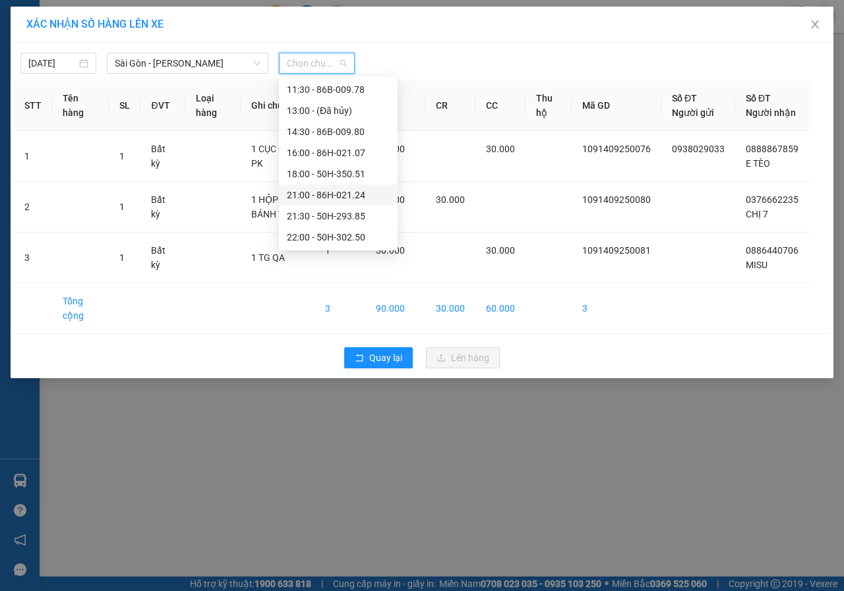
click at [303, 195] on div "21:00 - 86H-021.24" at bounding box center [338, 195] width 103 height 15
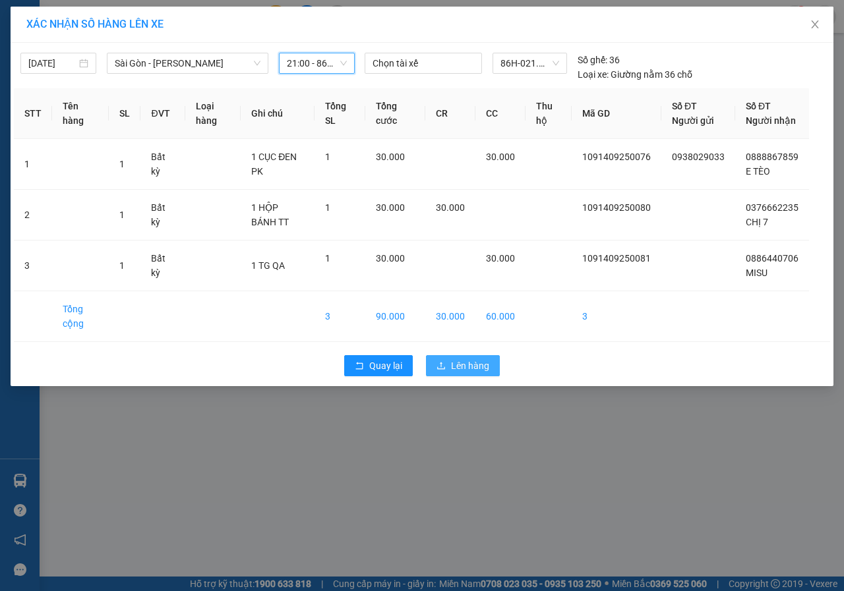
click at [463, 373] on span "Lên hàng" at bounding box center [470, 366] width 38 height 15
